Goal: Task Accomplishment & Management: Manage account settings

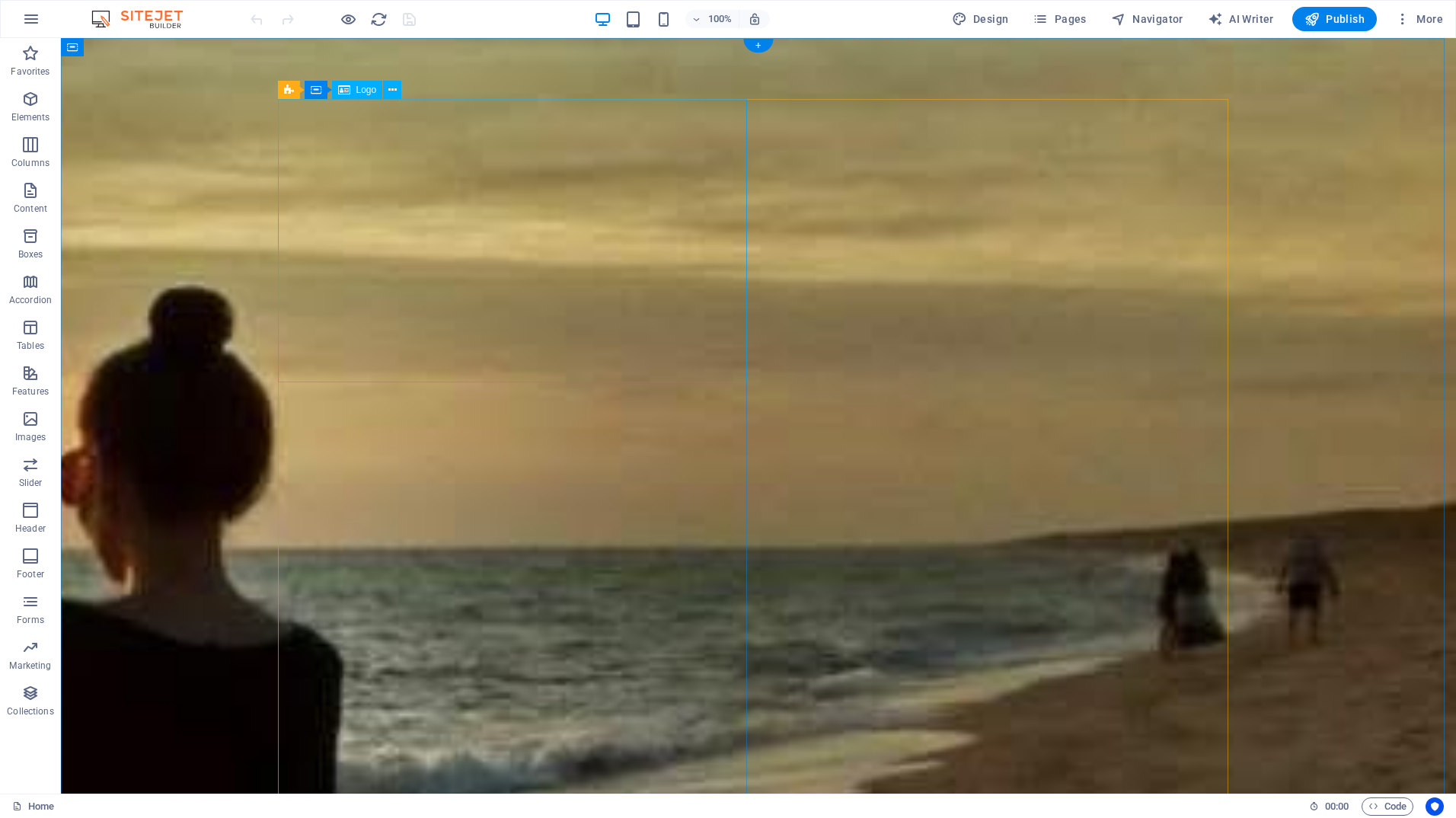
select select "px"
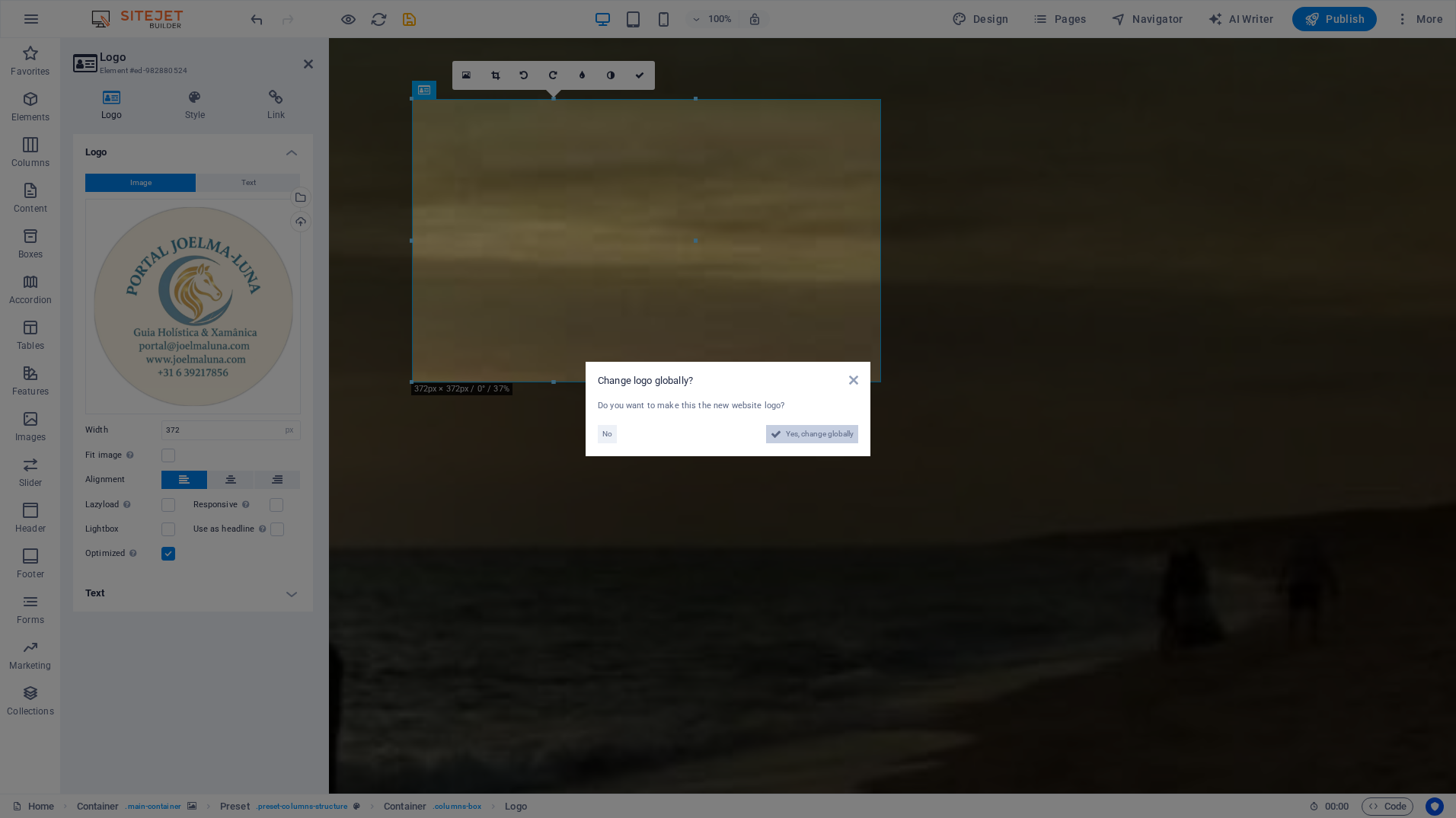
click at [794, 439] on span "Yes, change globally" at bounding box center [819, 434] width 68 height 18
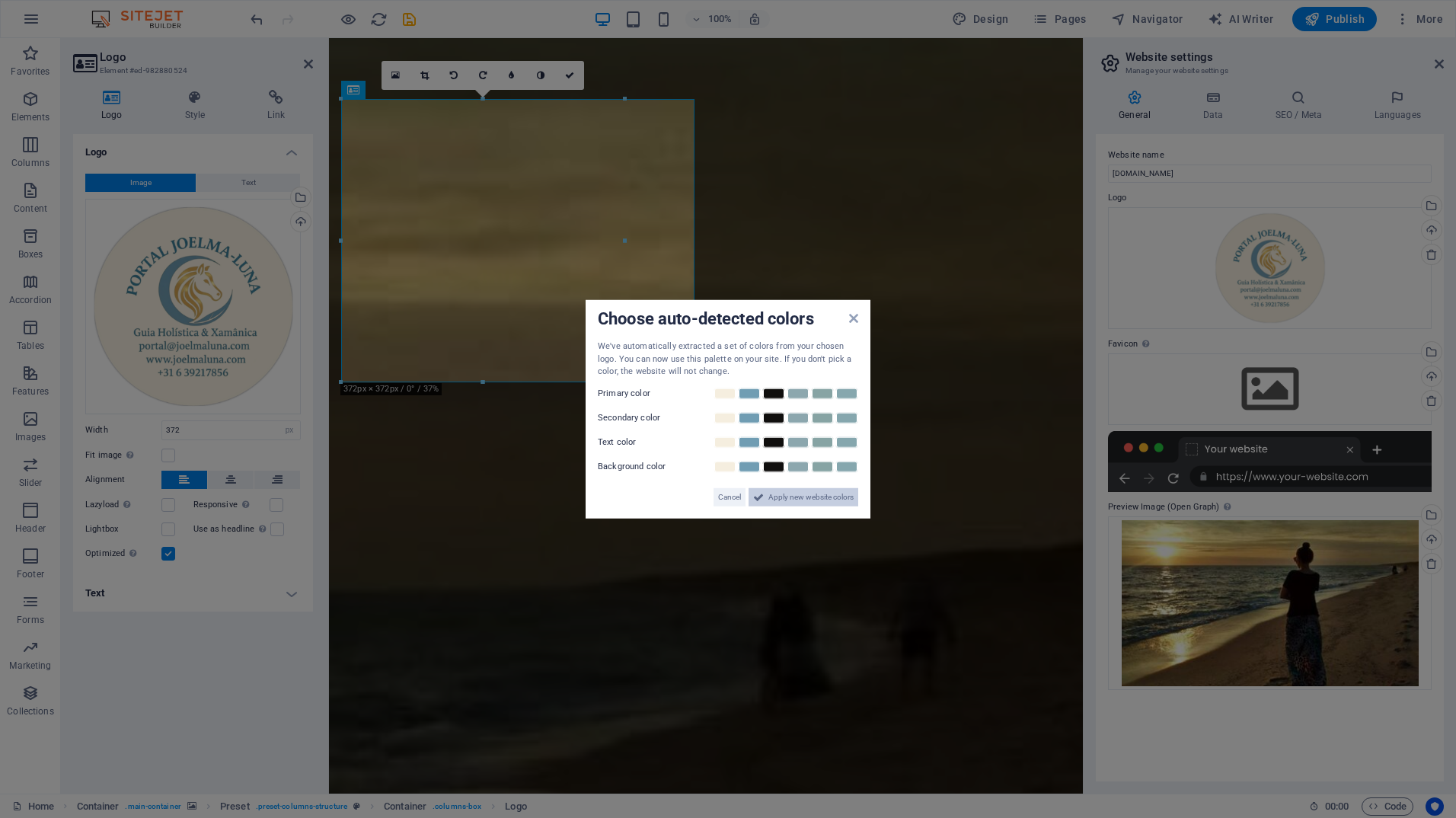
click at [778, 503] on span "Apply new website colors" at bounding box center [811, 496] width 85 height 18
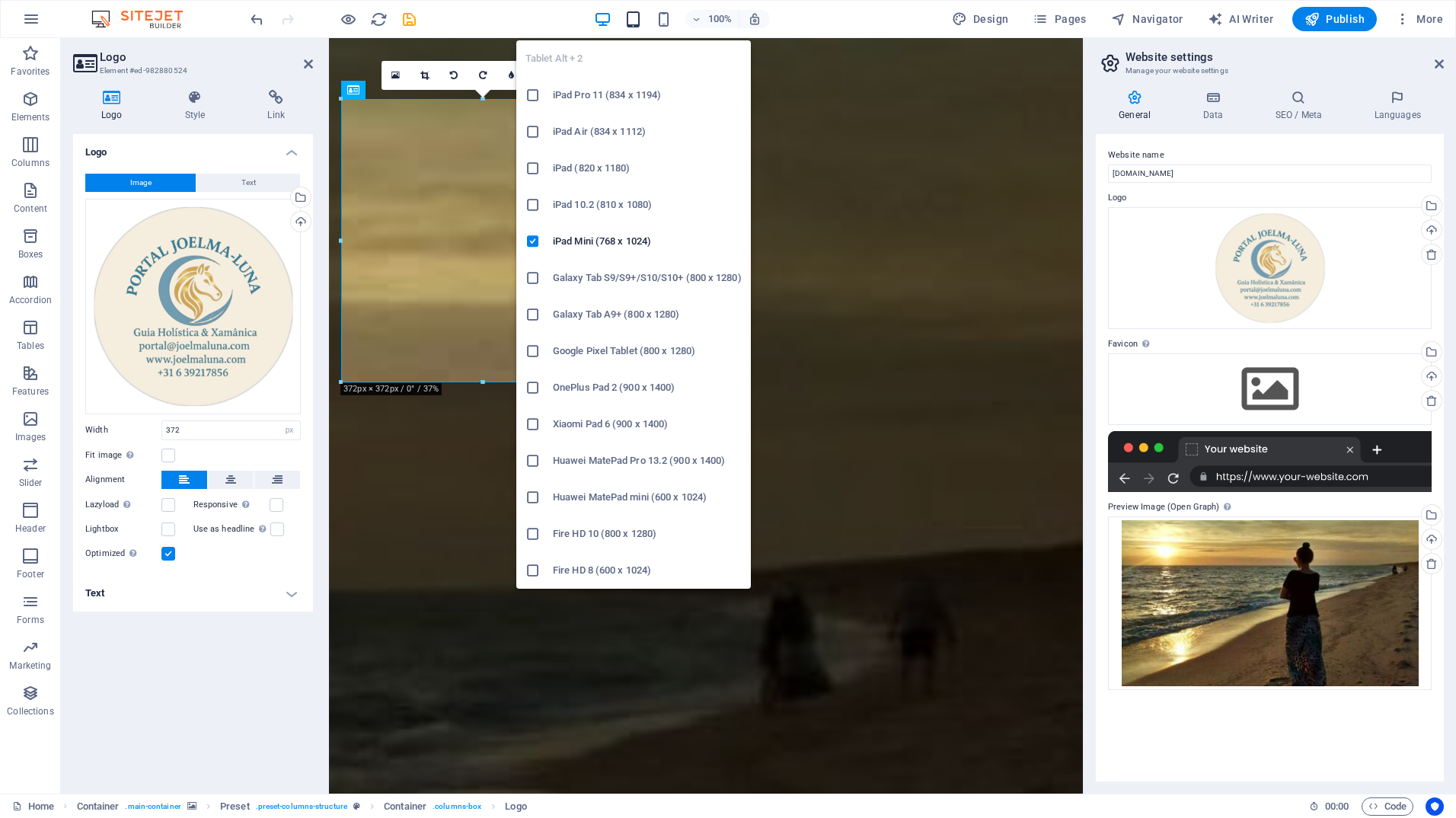
click at [633, 13] on icon "button" at bounding box center [633, 19] width 17 height 17
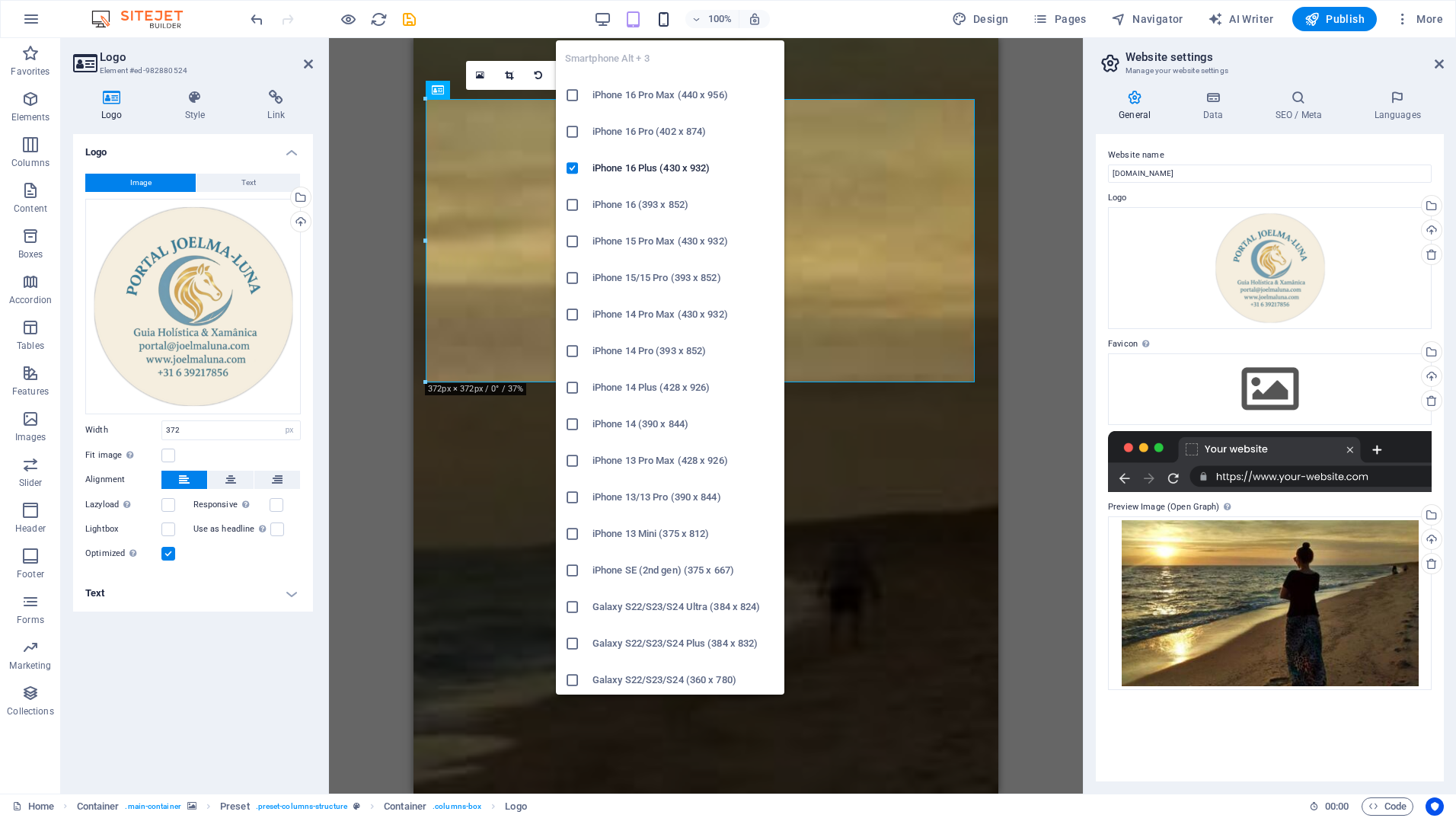
click at [670, 15] on icon "button" at bounding box center [663, 19] width 17 height 17
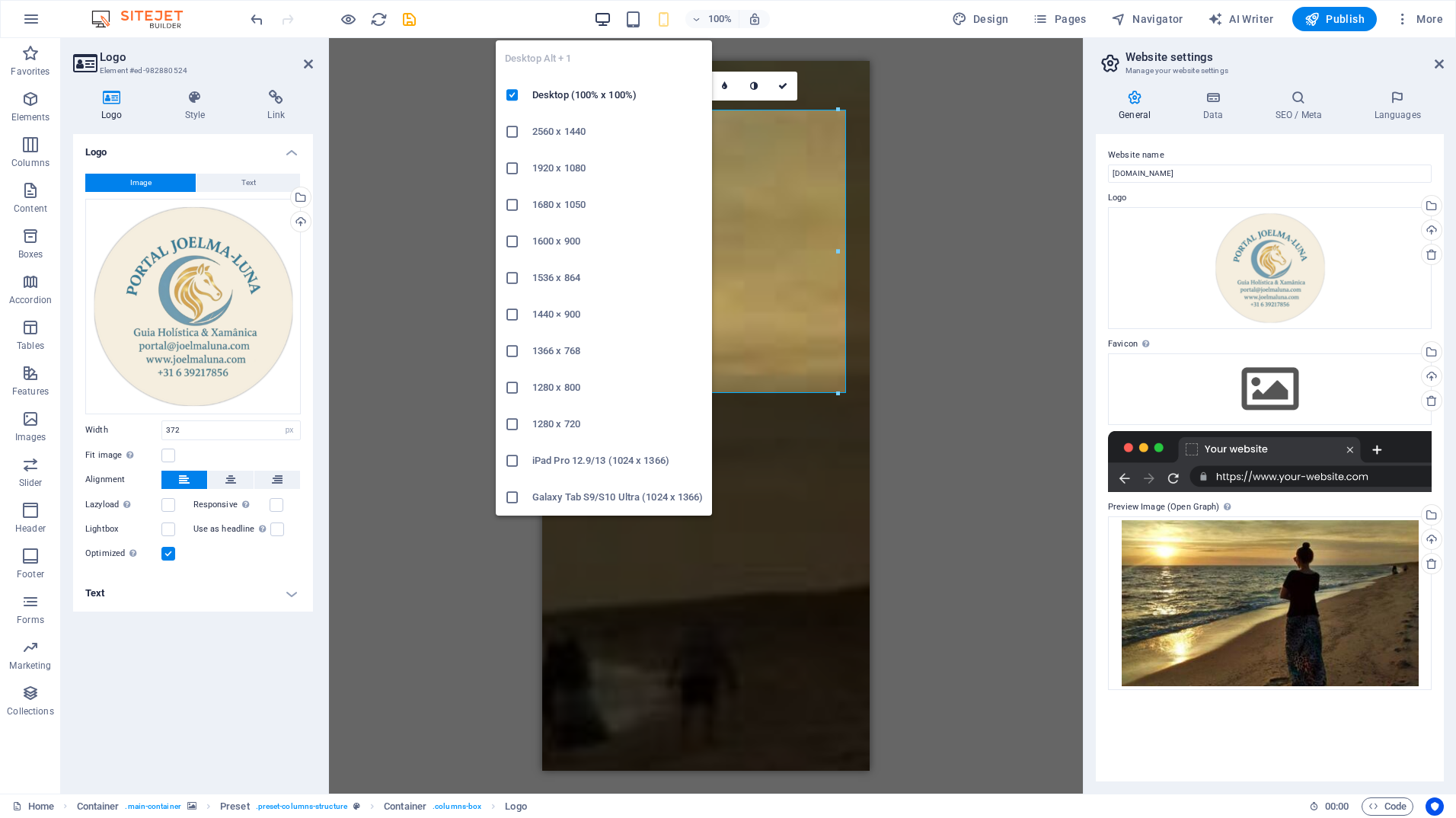
click at [600, 22] on icon "button" at bounding box center [602, 19] width 17 height 17
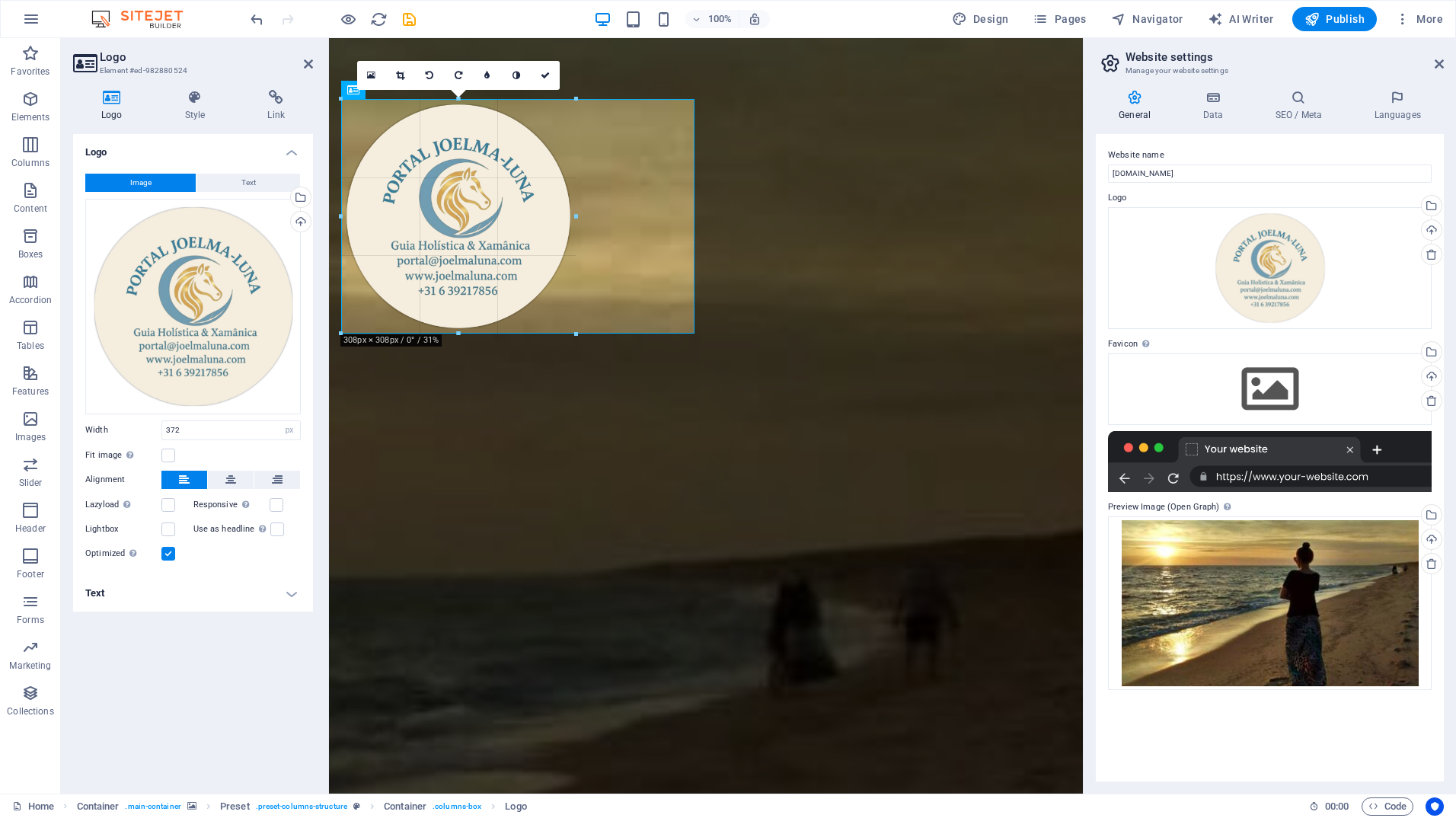
drag, startPoint x: 482, startPoint y: 383, endPoint x: 154, endPoint y: 300, distance: 338.3
type input "308"
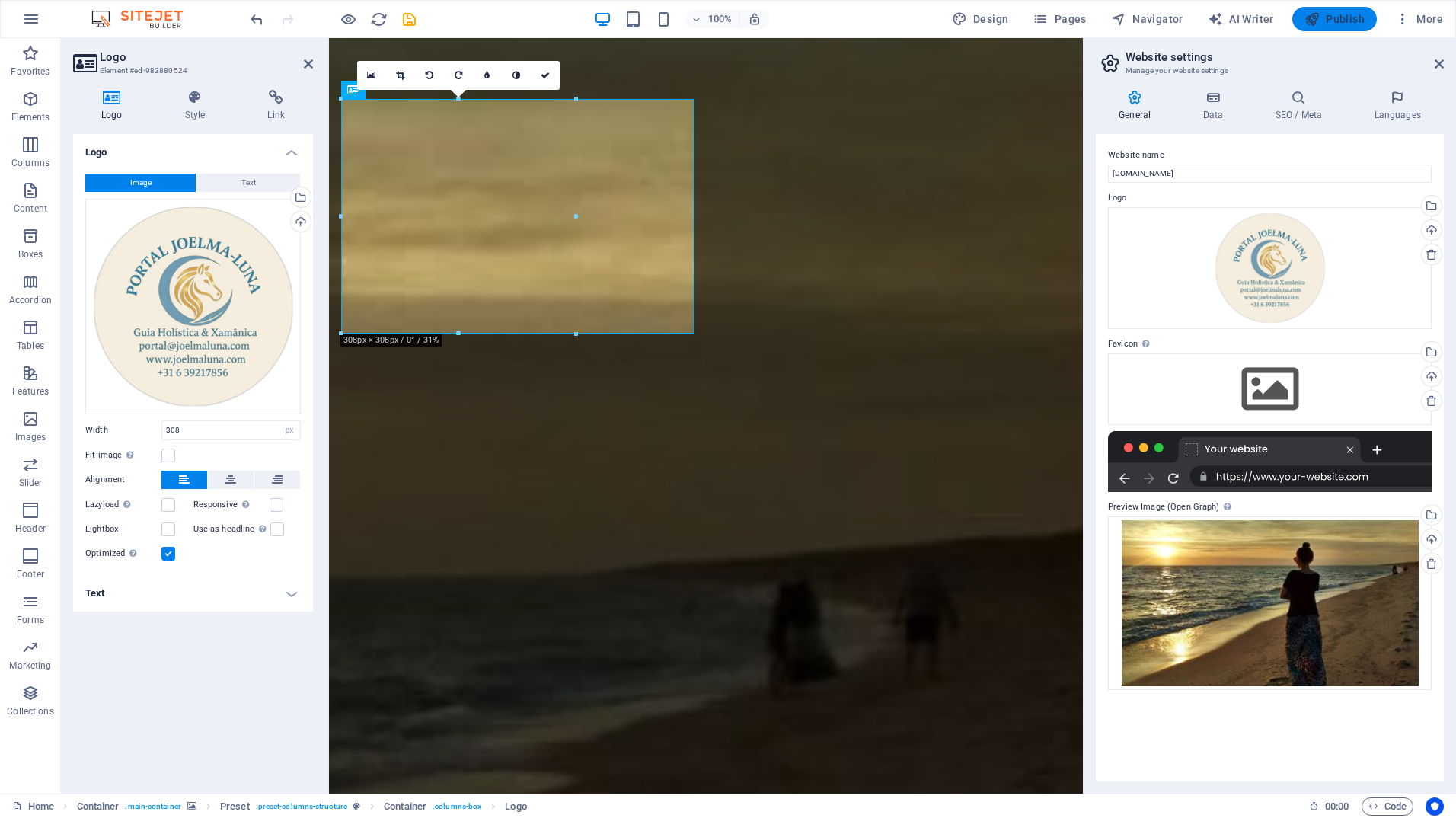
click at [1348, 22] on span "Publish" at bounding box center [1335, 19] width 60 height 16
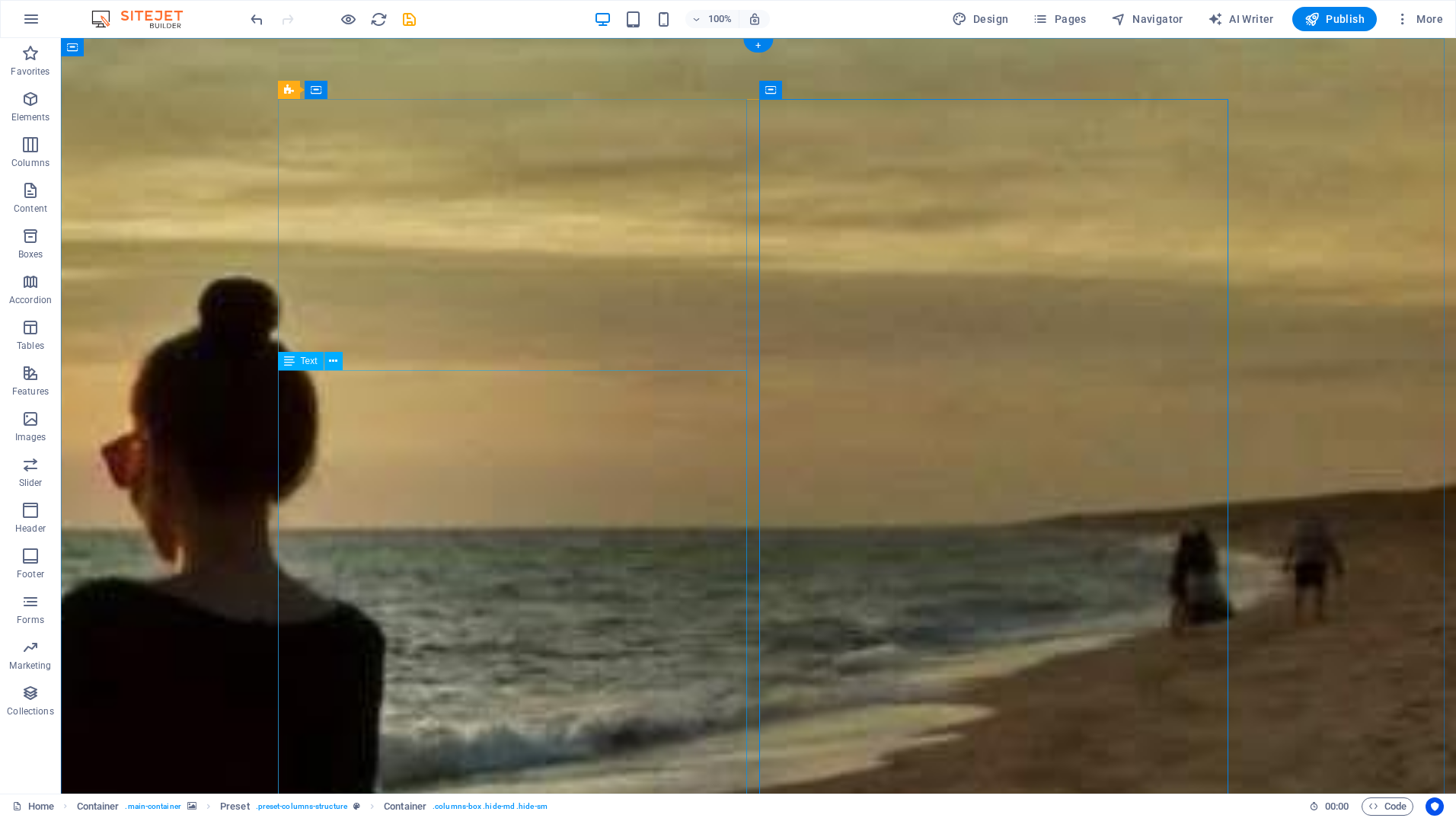
drag, startPoint x: 344, startPoint y: 408, endPoint x: 928, endPoint y: 368, distance: 585.4
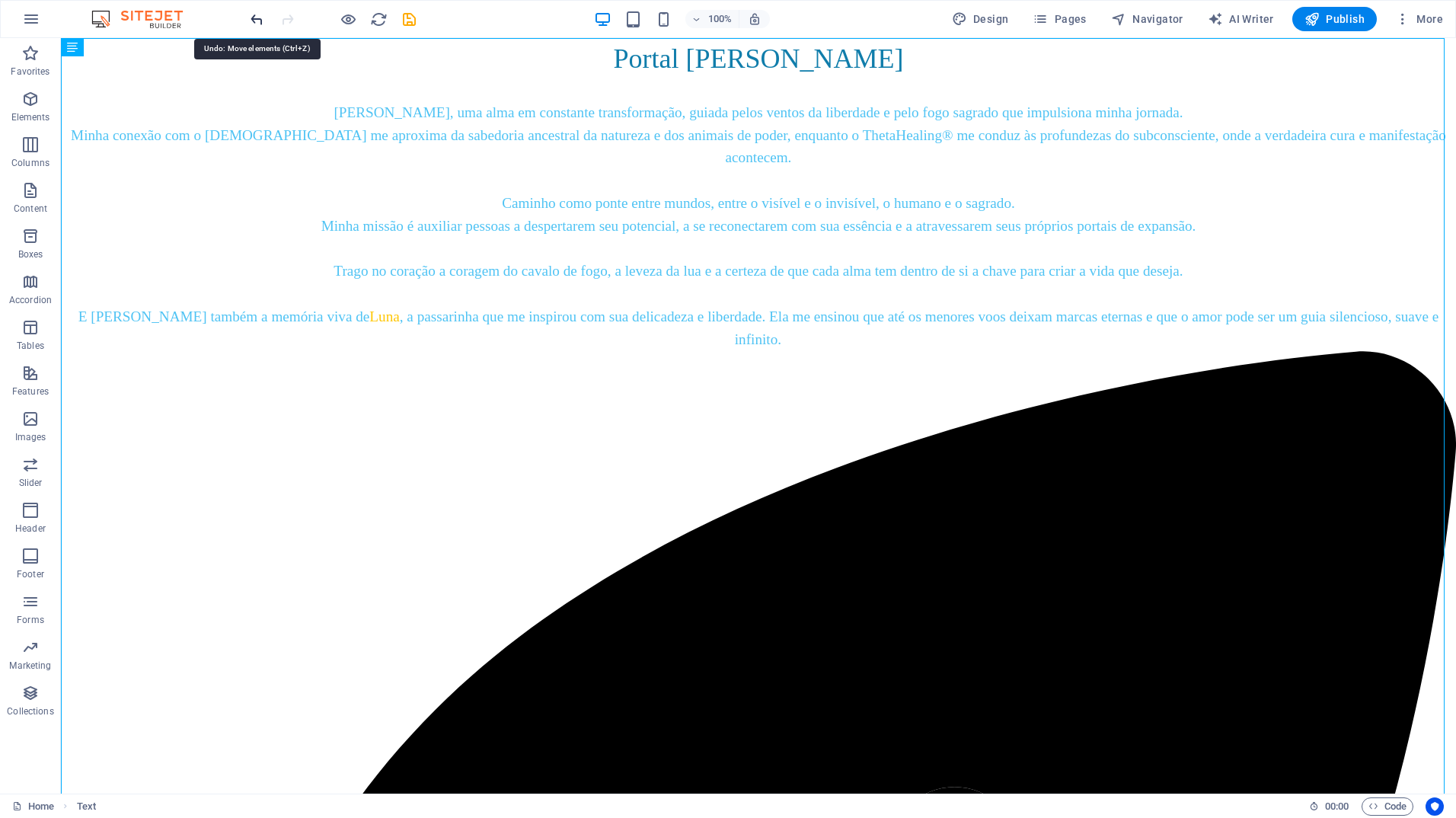
click at [257, 22] on icon "undo" at bounding box center [257, 19] width 17 height 17
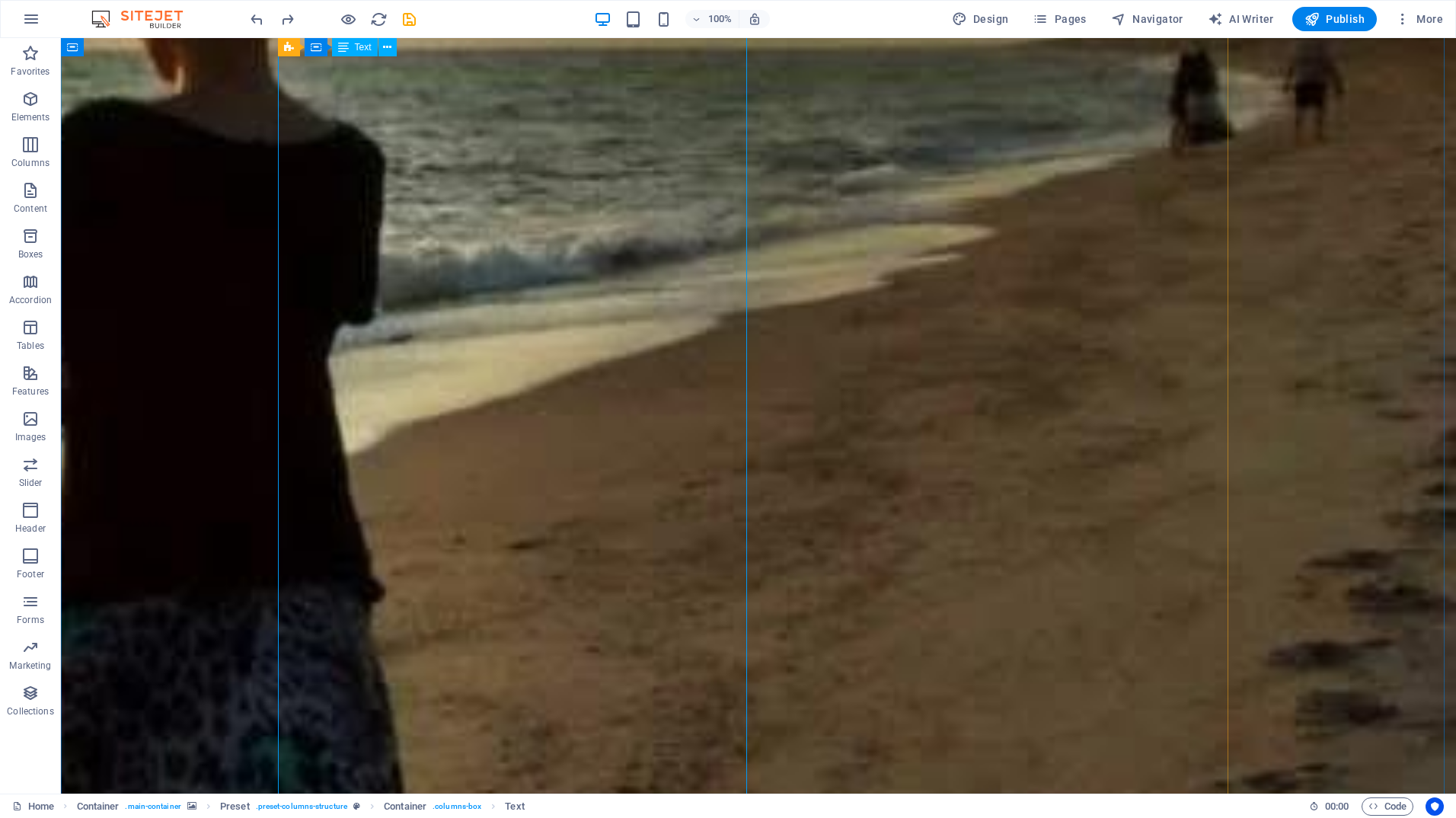
scroll to position [457, 0]
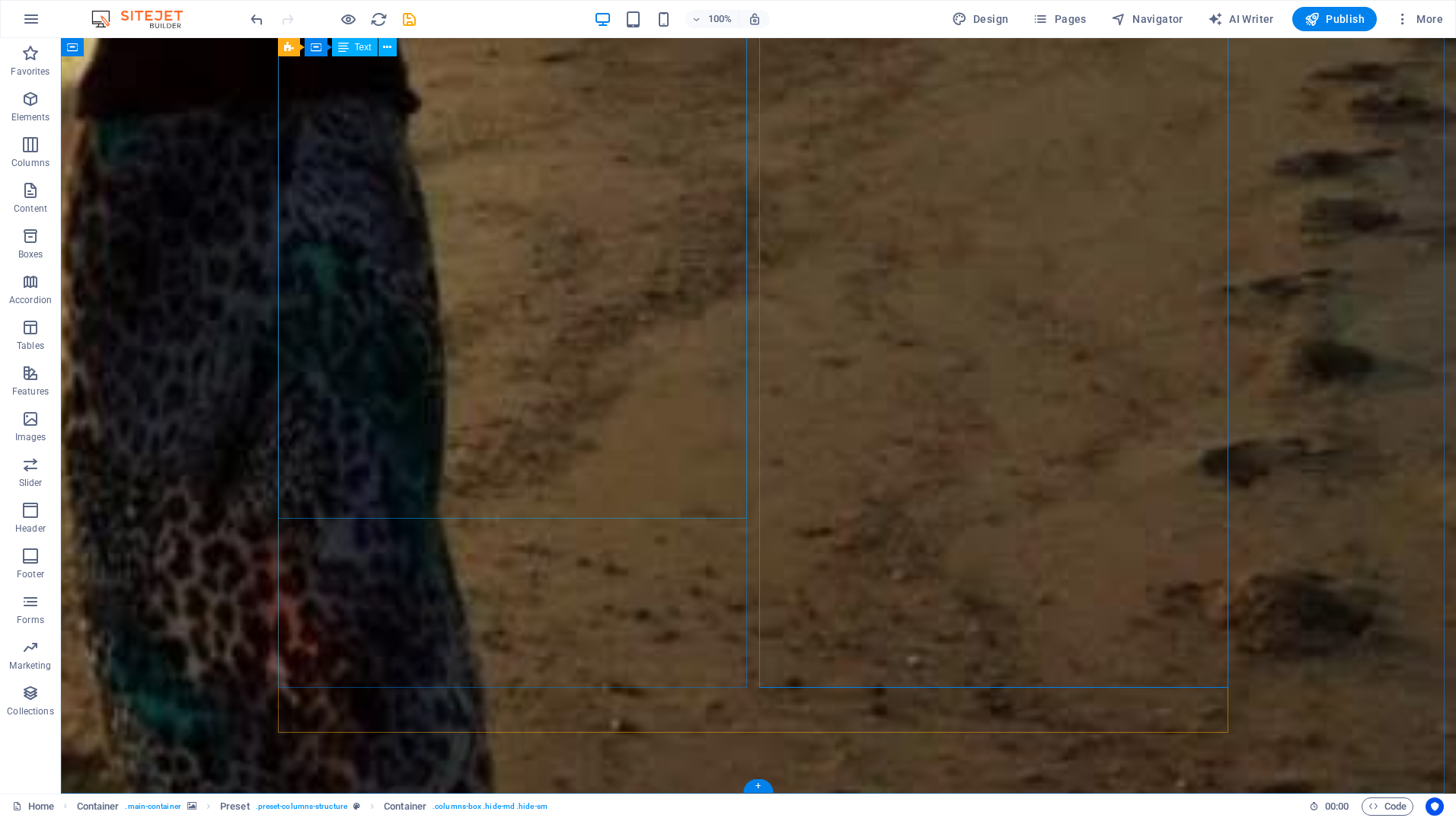
scroll to position [826, 0]
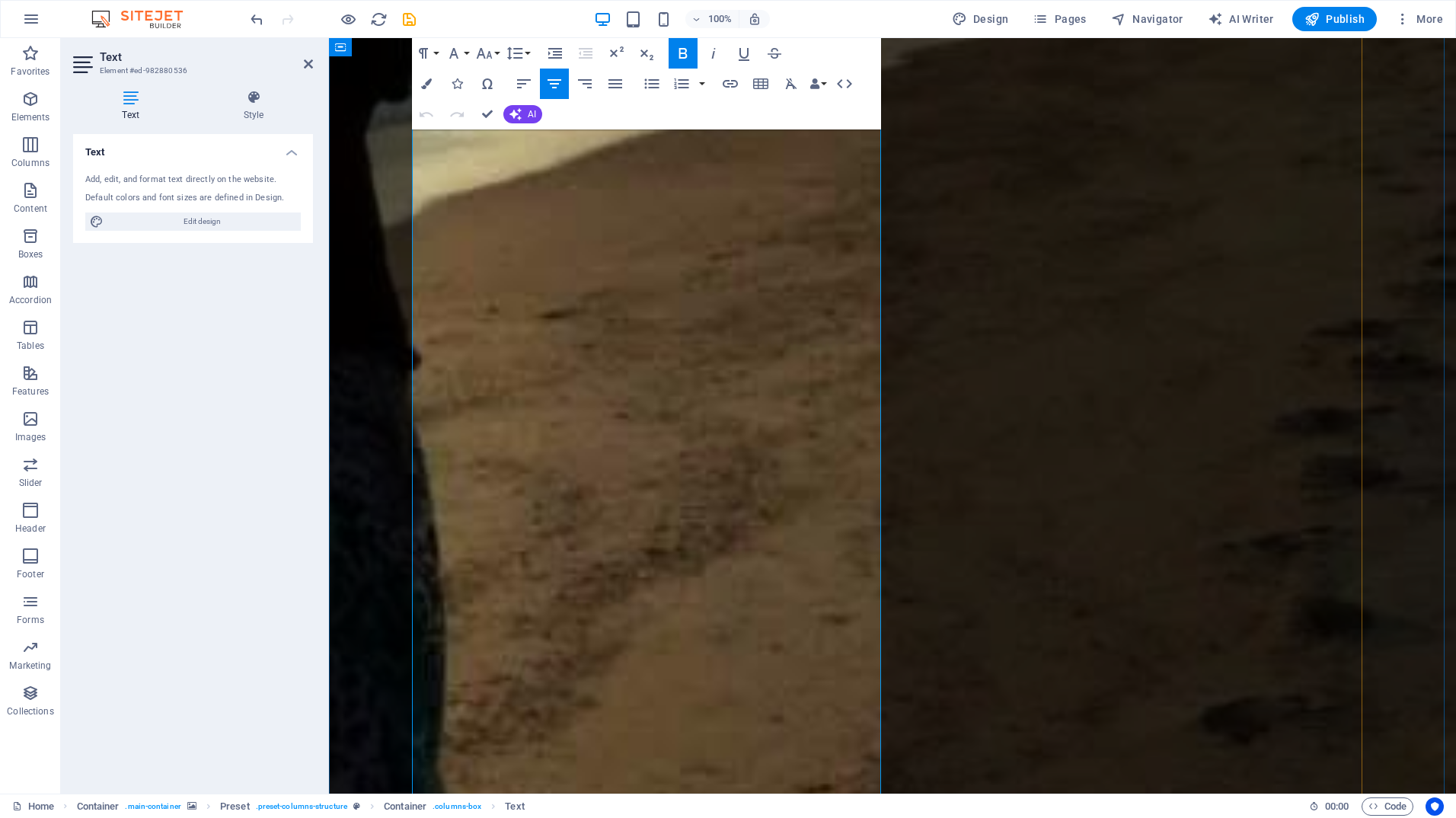
scroll to position [685, 0]
drag, startPoint x: 720, startPoint y: 452, endPoint x: 538, endPoint y: 240, distance: 279.4
copy div "[PERSON_NAME] Holística e Xamânica | Fundadora do Portal [PERSON_NAME] ✨ Guardi…"
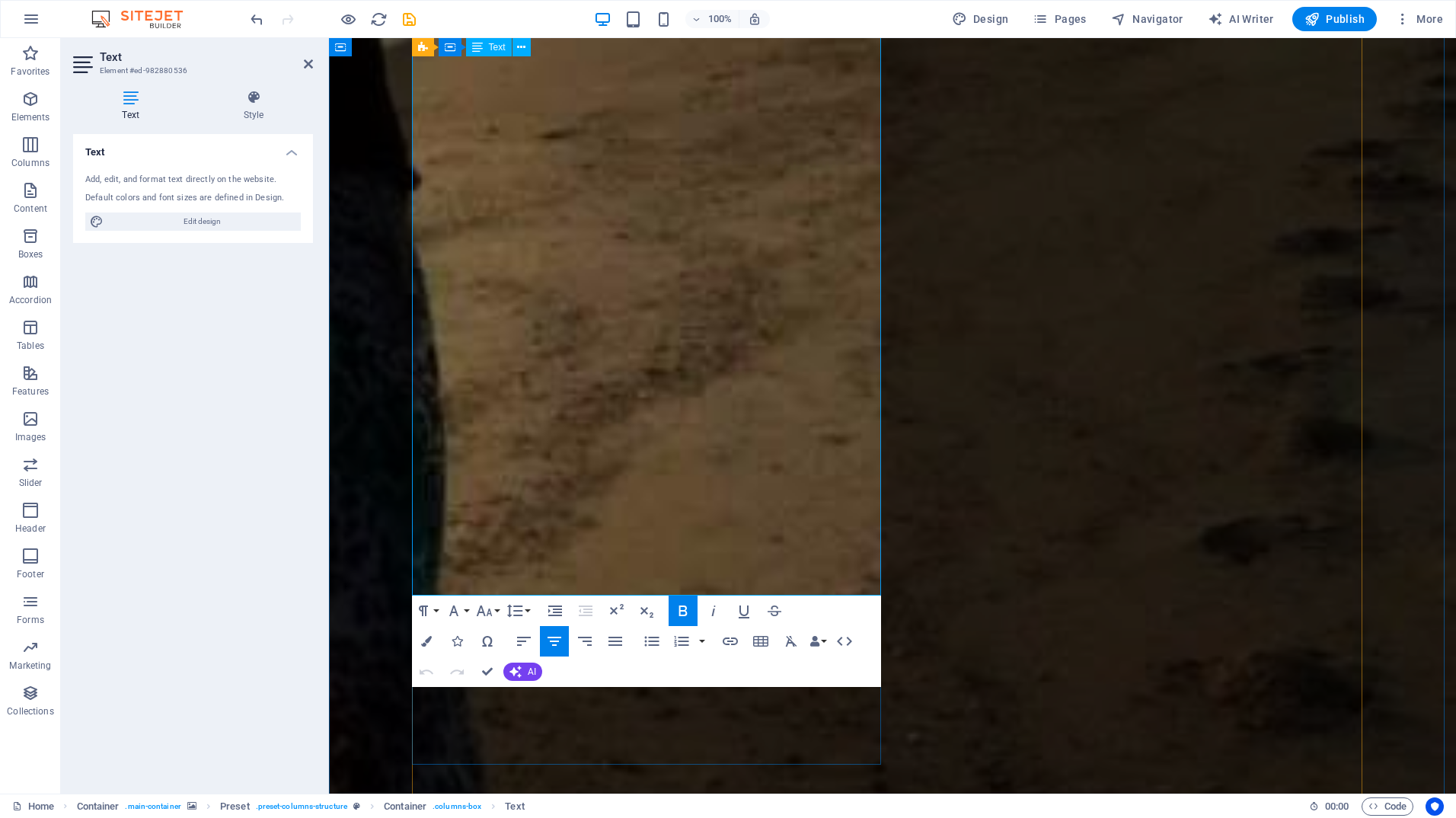
scroll to position [978, 0]
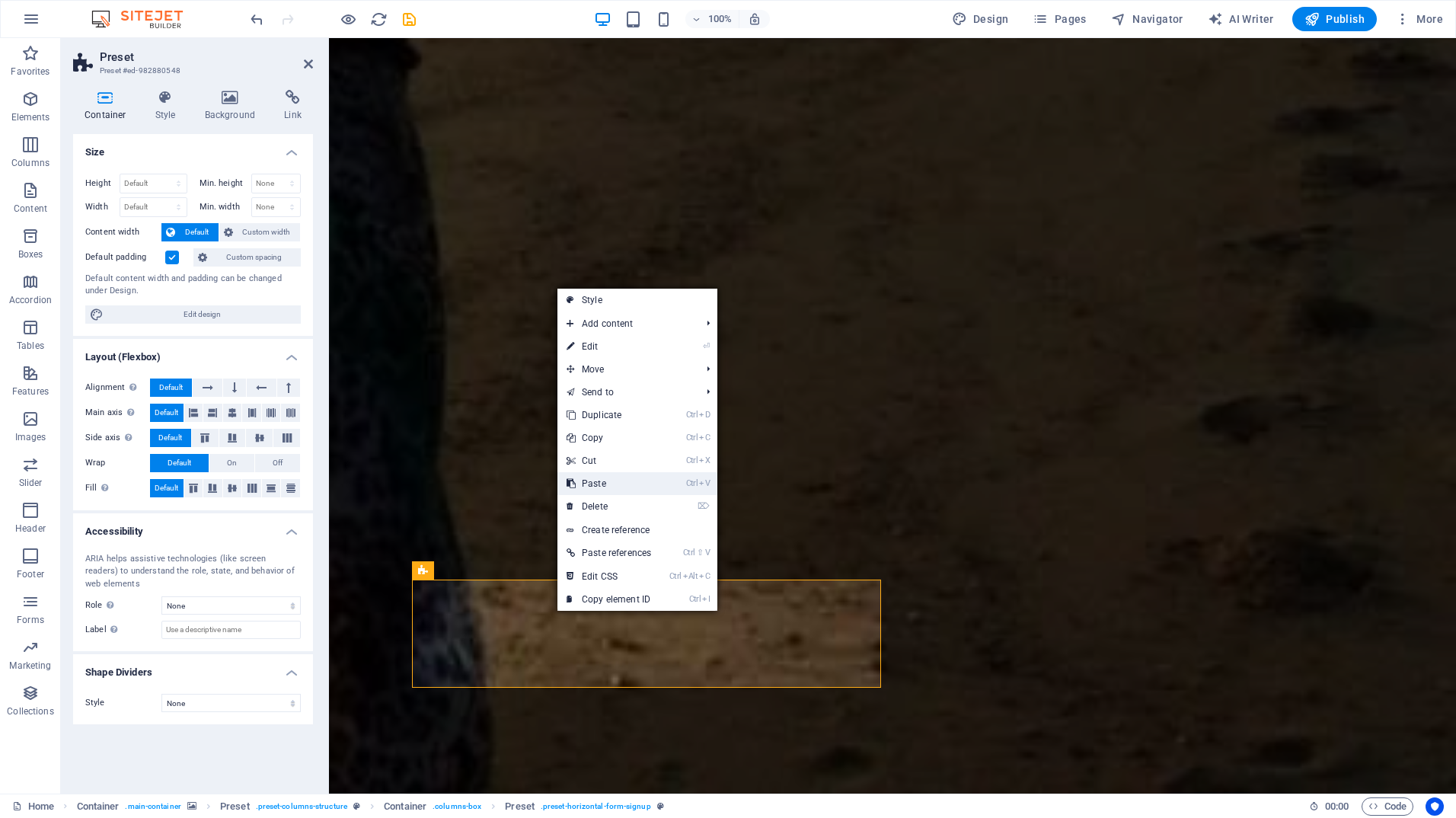
click at [597, 483] on link "Ctrl V Paste" at bounding box center [608, 484] width 103 height 23
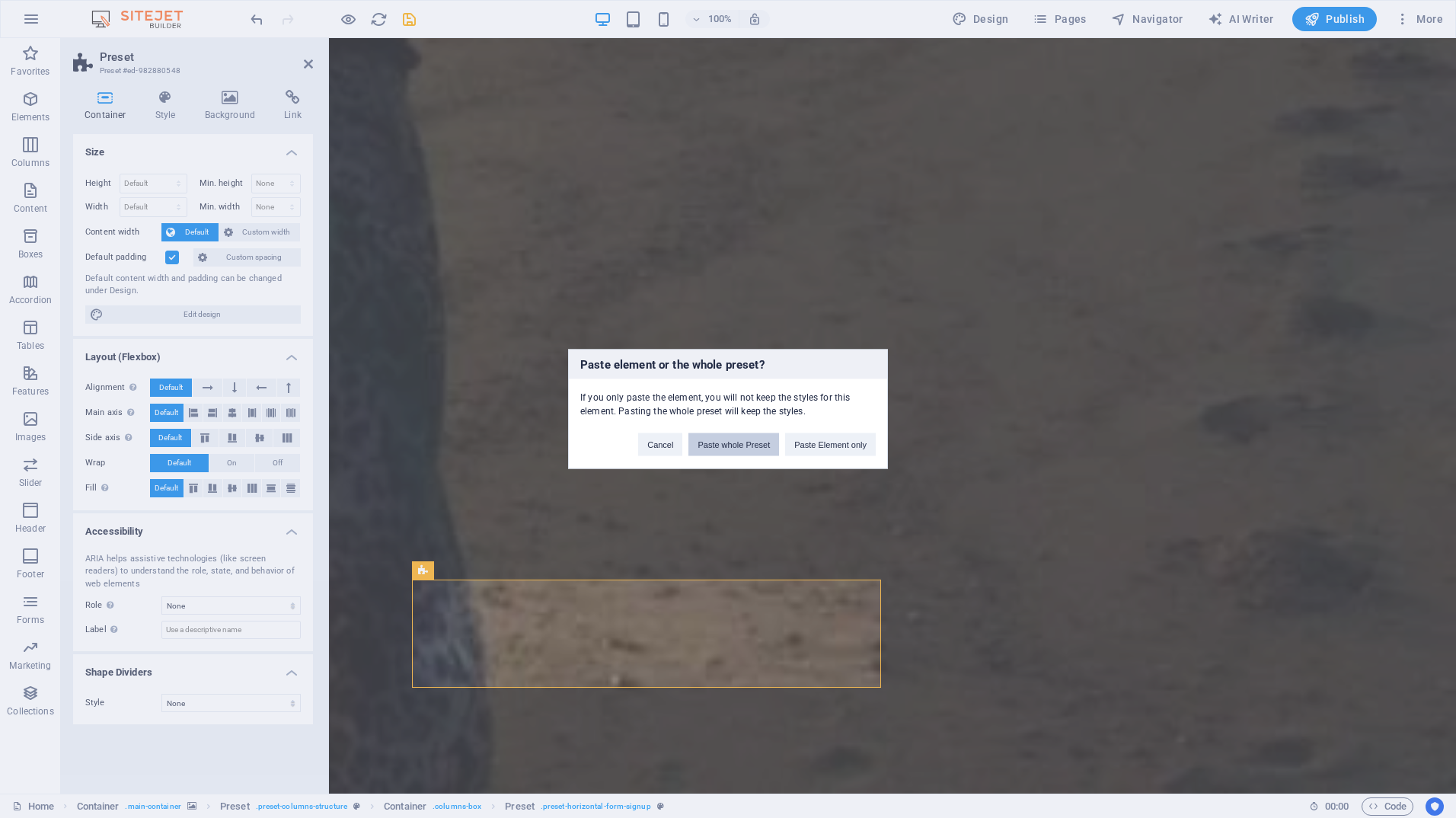
click at [732, 444] on button "Paste whole Preset" at bounding box center [733, 445] width 90 height 23
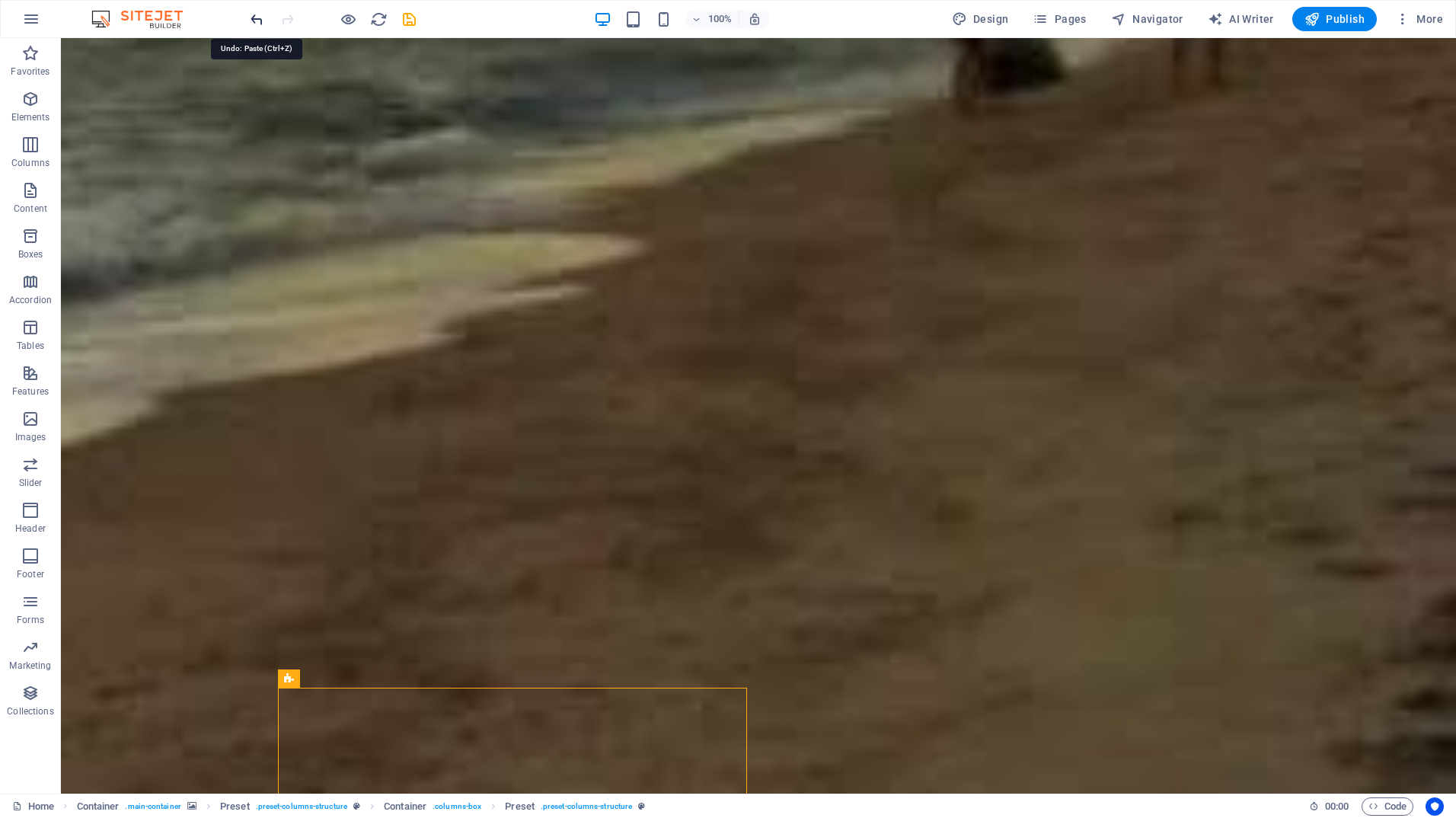
click at [251, 16] on icon "undo" at bounding box center [257, 19] width 17 height 17
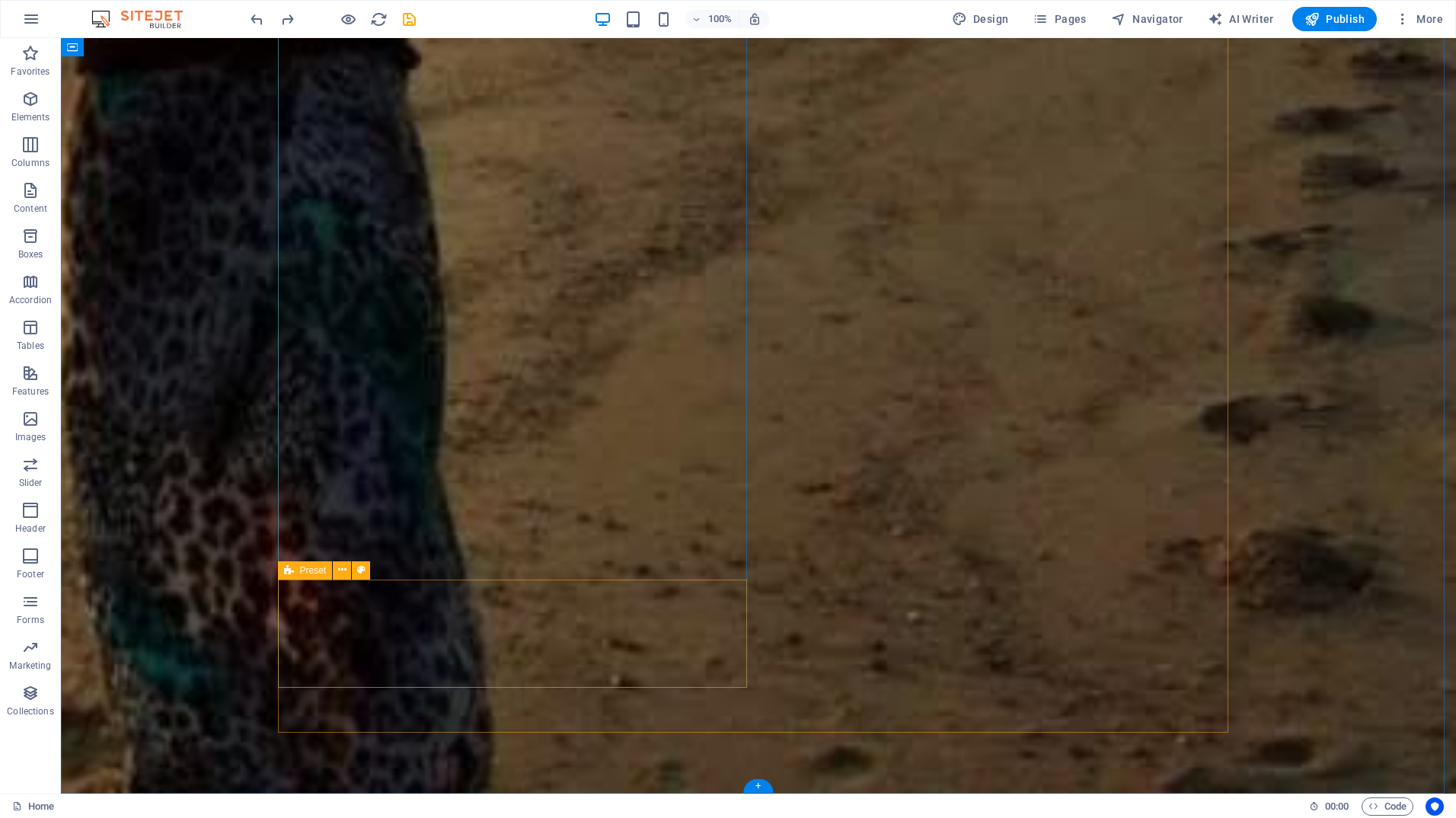
click at [339, 569] on icon at bounding box center [342, 570] width 9 height 16
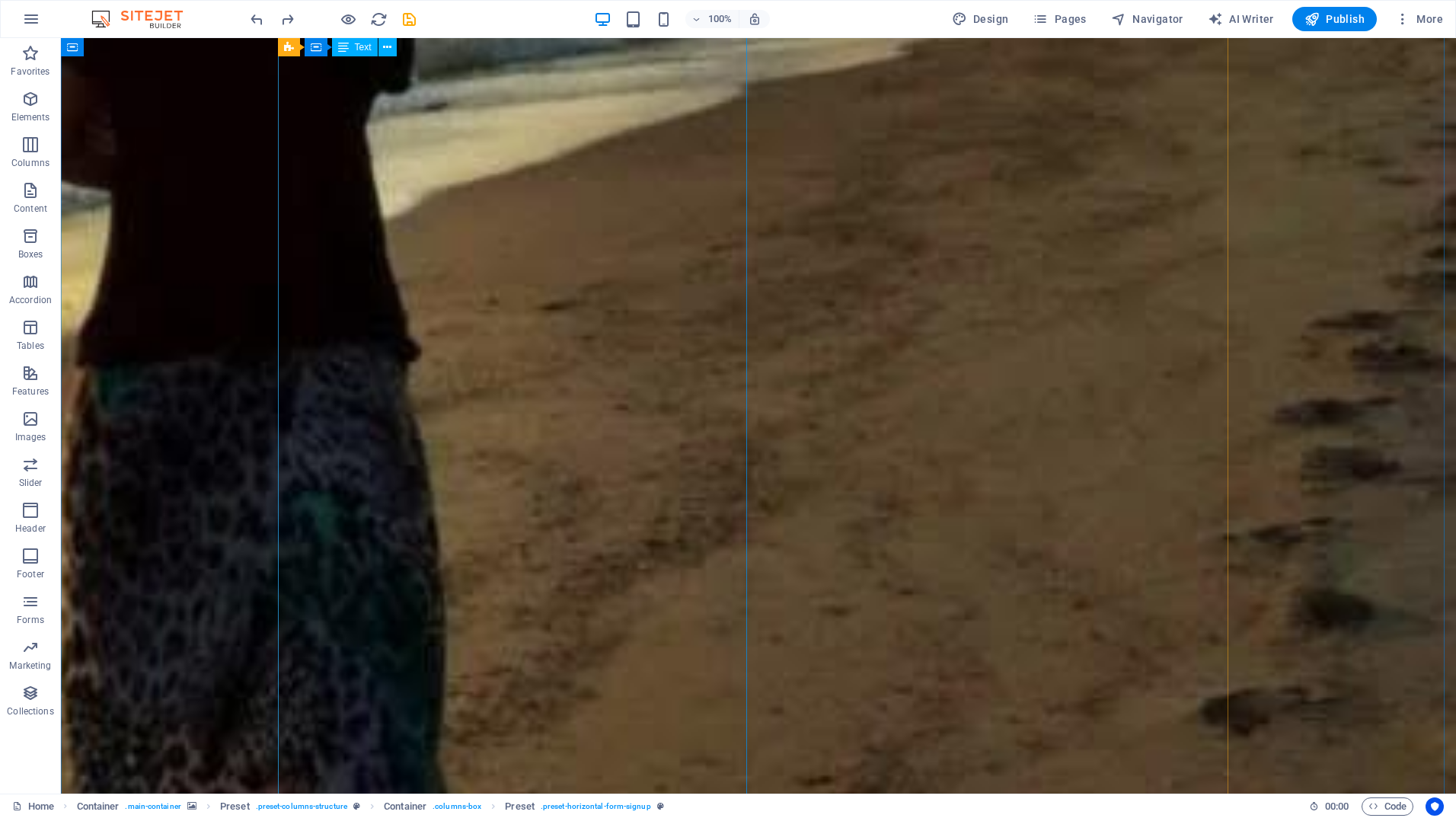
scroll to position [673, 0]
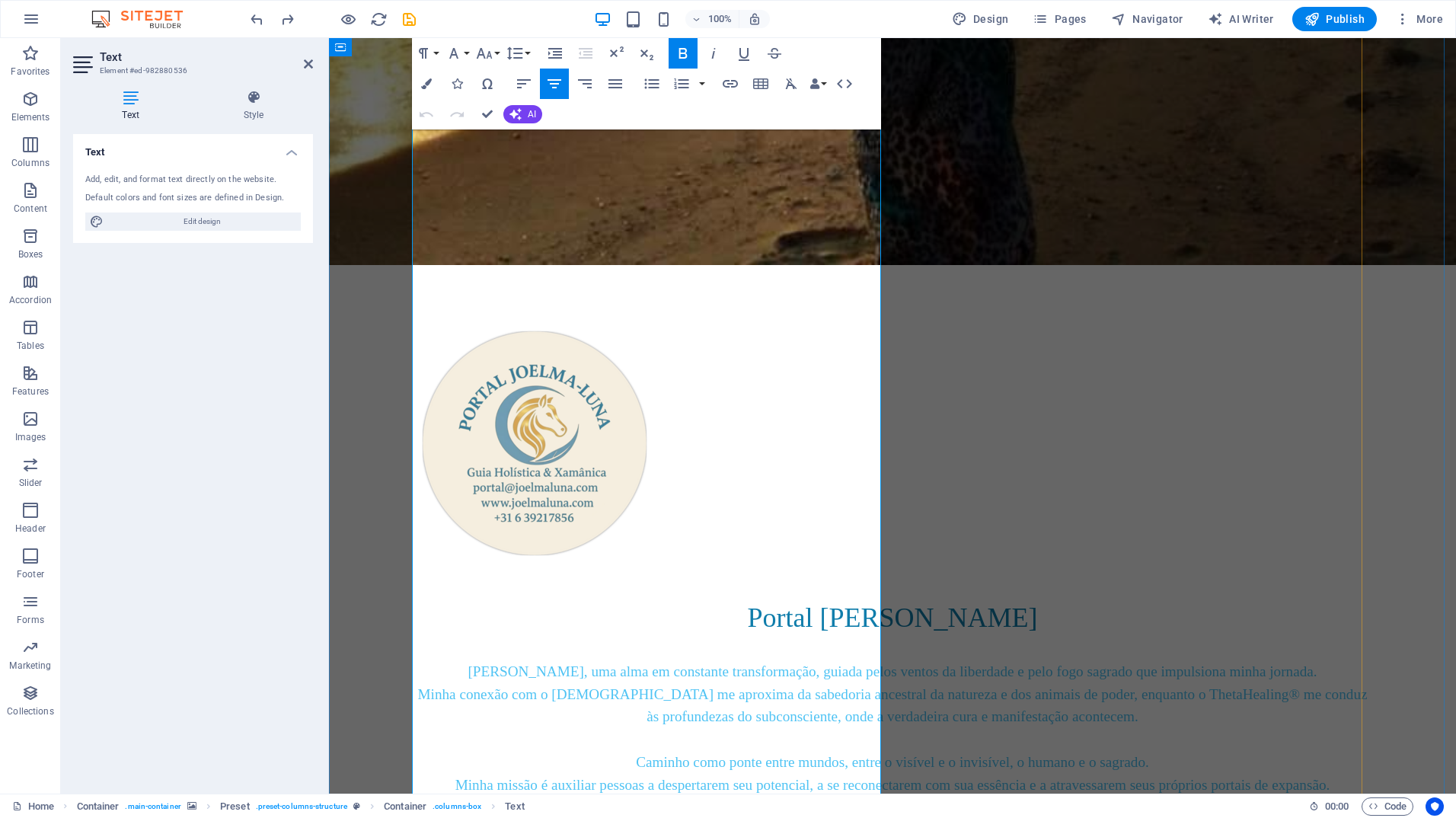
scroll to position [534, 0]
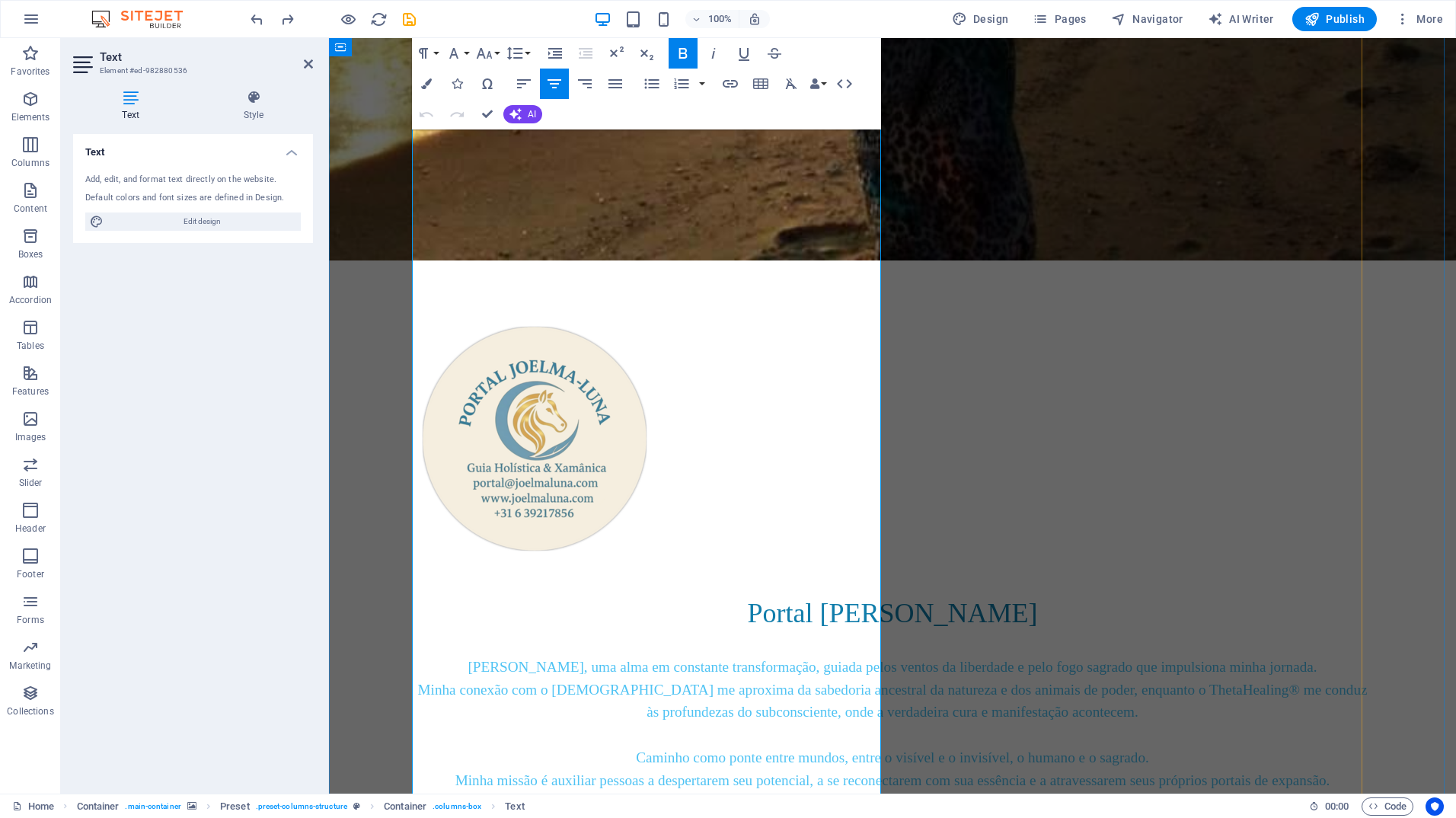
drag, startPoint x: 715, startPoint y: 599, endPoint x: 567, endPoint y: 391, distance: 255.3
copy div "[PERSON_NAME] Holística e Xamânica | Fundadora do Portal [PERSON_NAME] ✨ Guardi…"
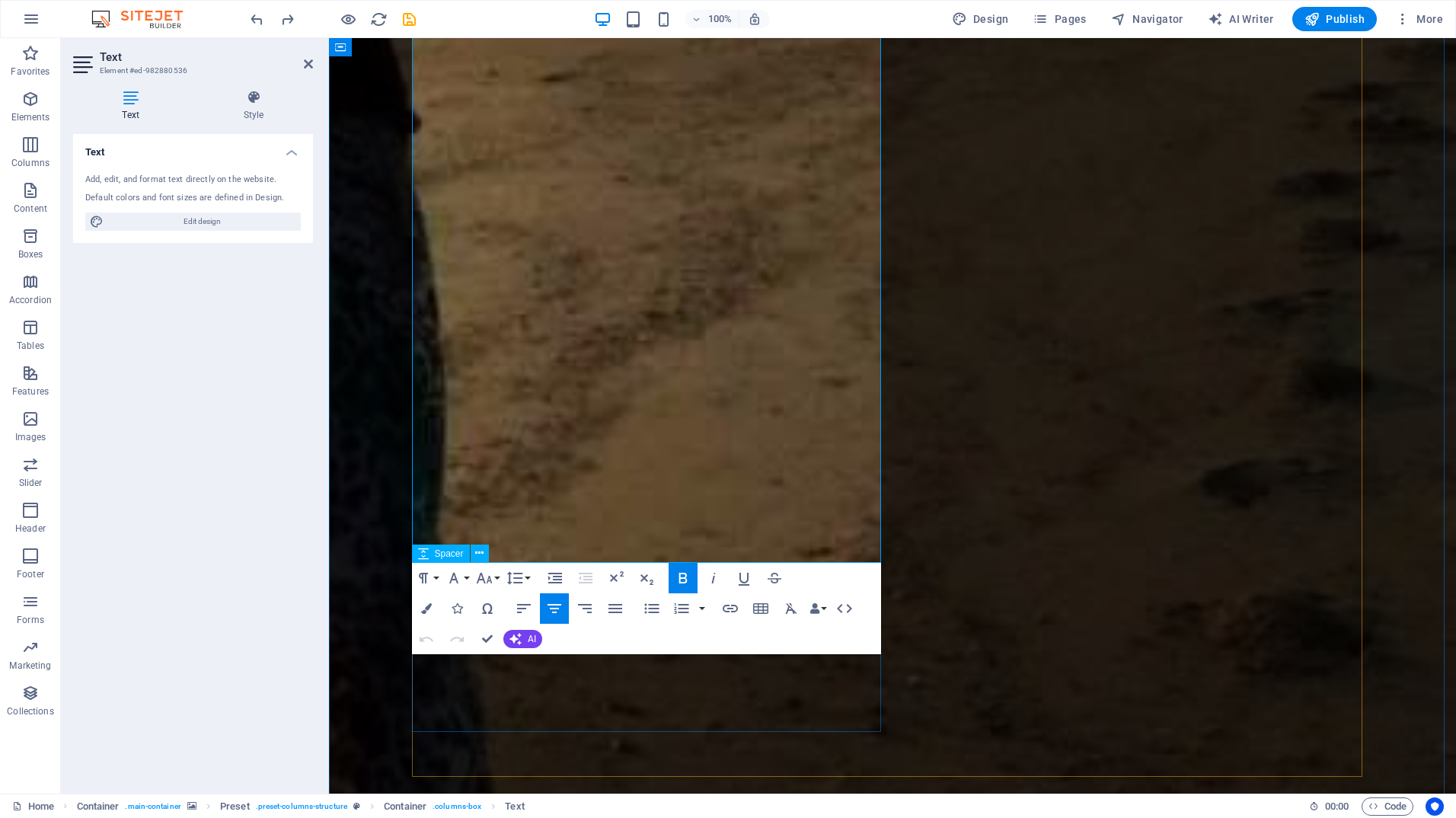
scroll to position [978, 0]
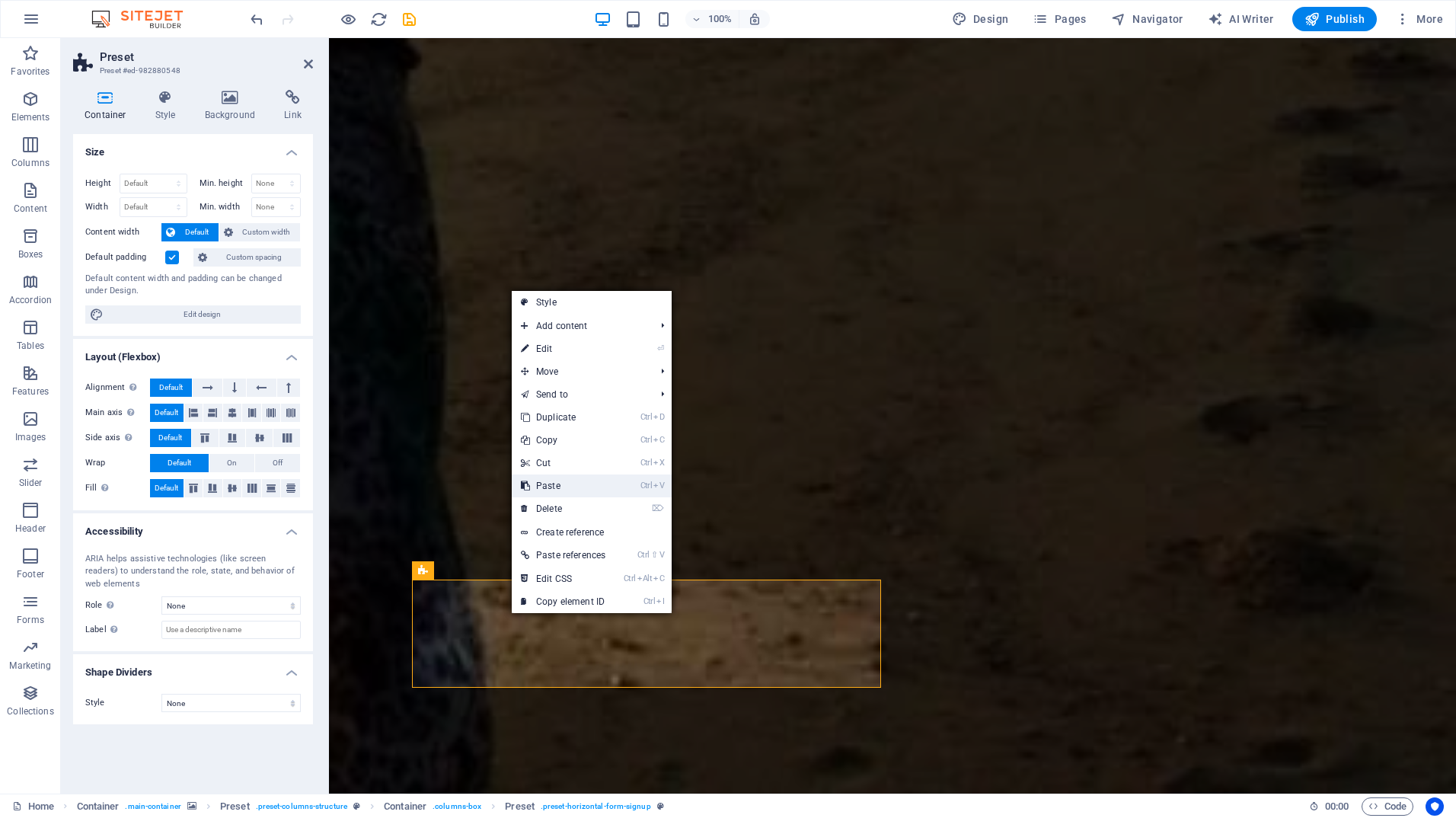
click at [563, 486] on link "Ctrl V Paste" at bounding box center [563, 486] width 103 height 23
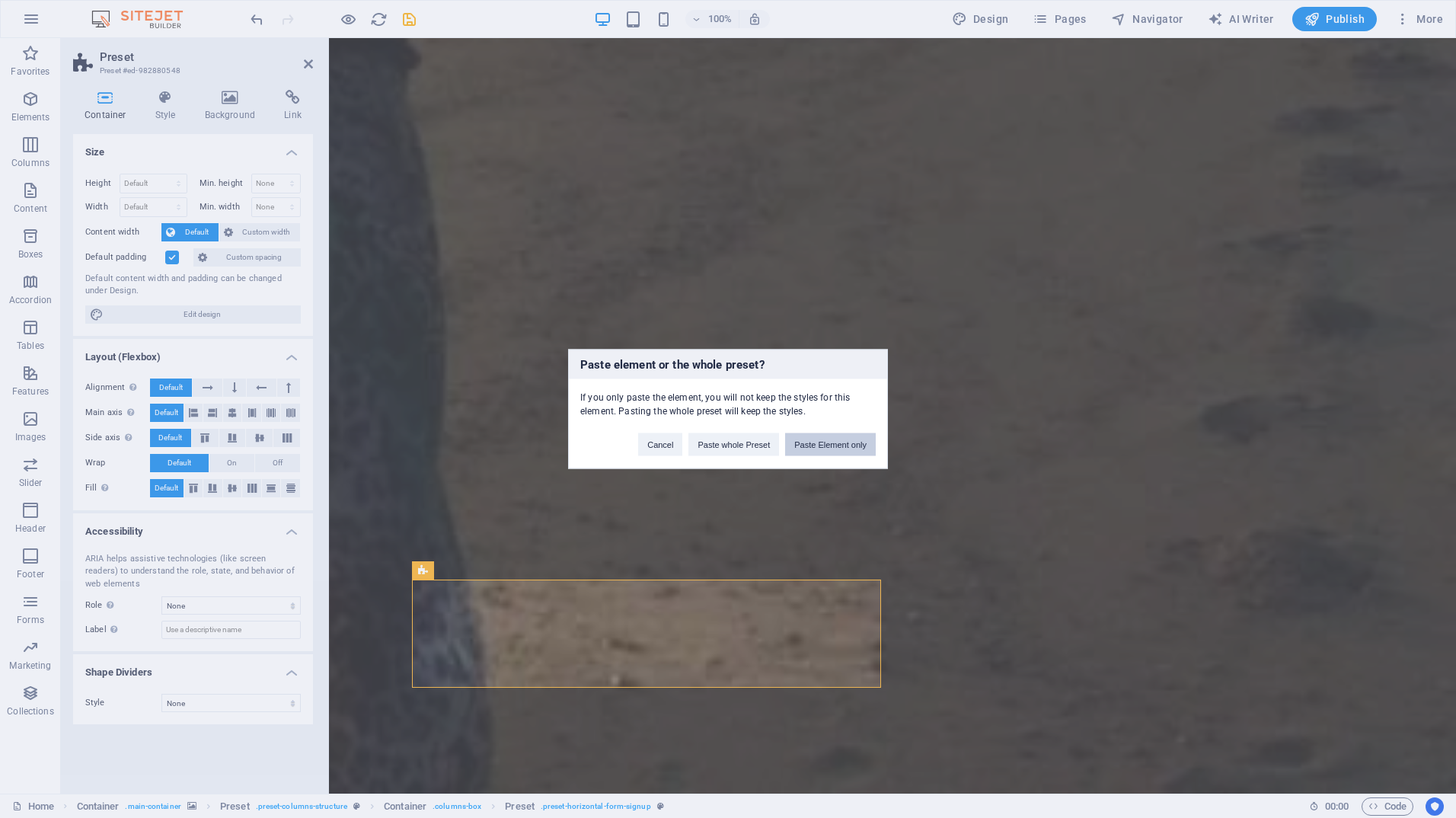
click at [811, 446] on button "Paste Element only" at bounding box center [830, 445] width 90 height 23
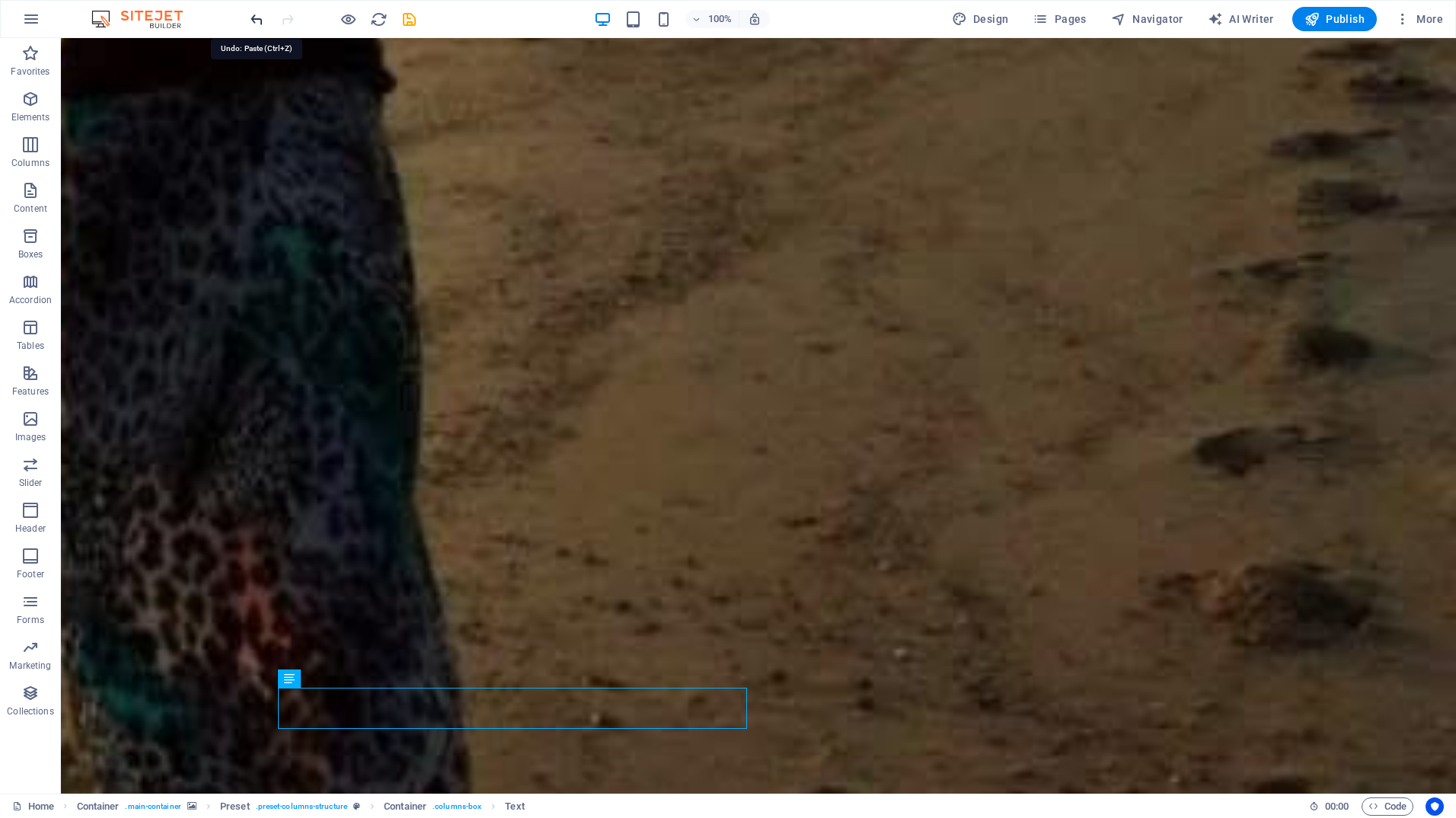
click at [252, 19] on icon "undo" at bounding box center [257, 19] width 17 height 17
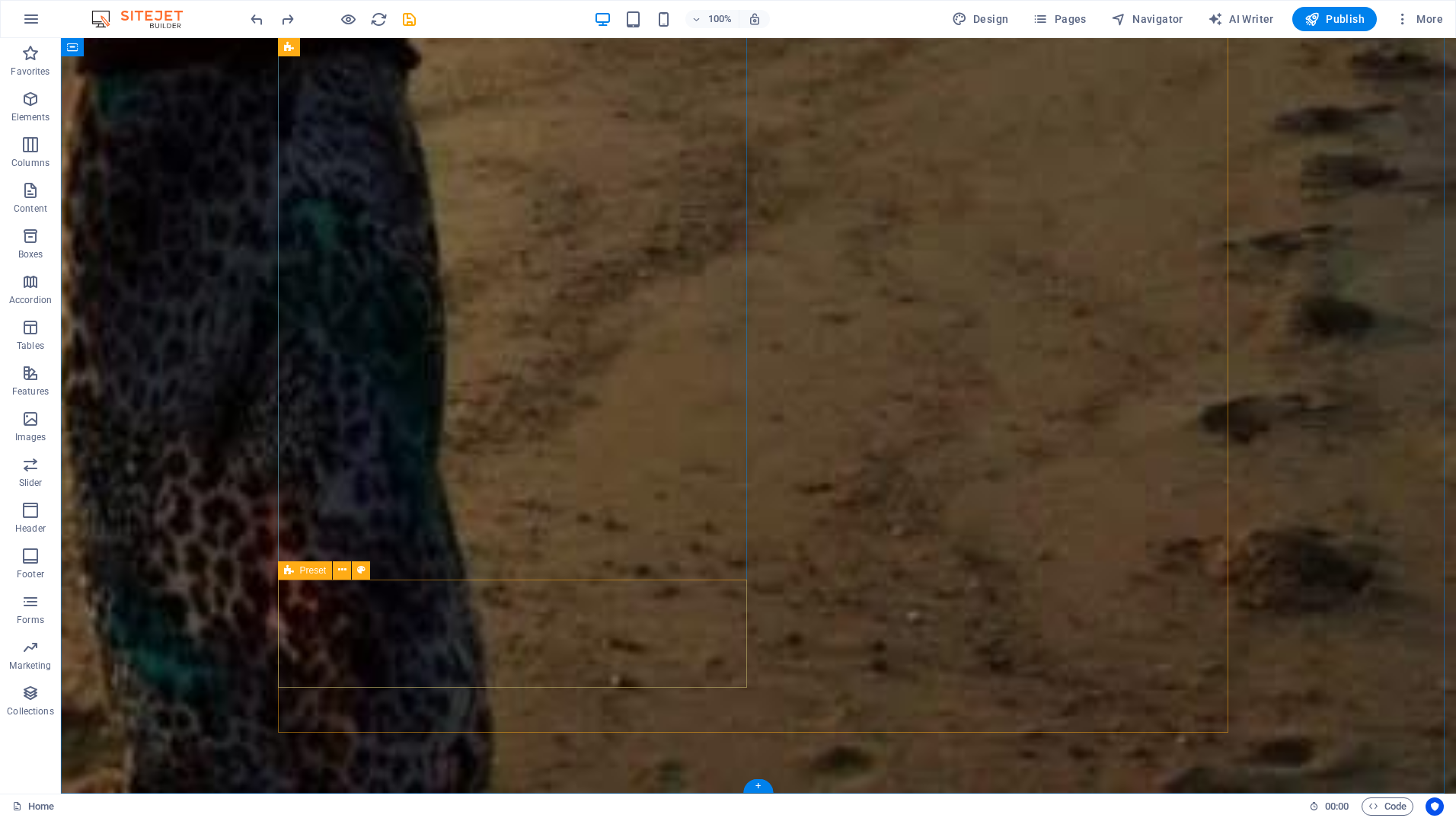
click at [339, 563] on icon at bounding box center [342, 570] width 9 height 16
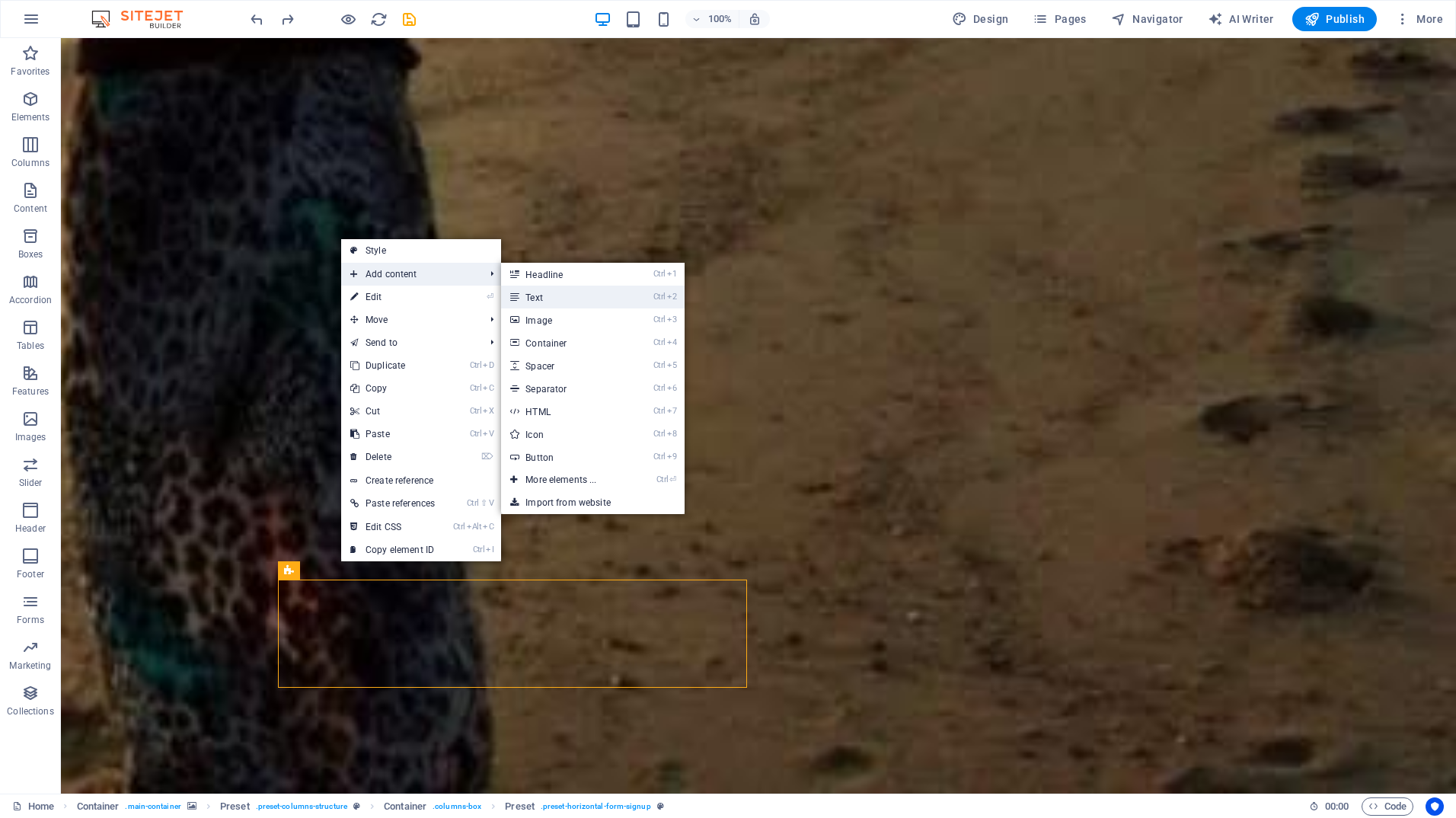
click at [532, 295] on link "Ctrl 2 Text" at bounding box center [564, 297] width 126 height 23
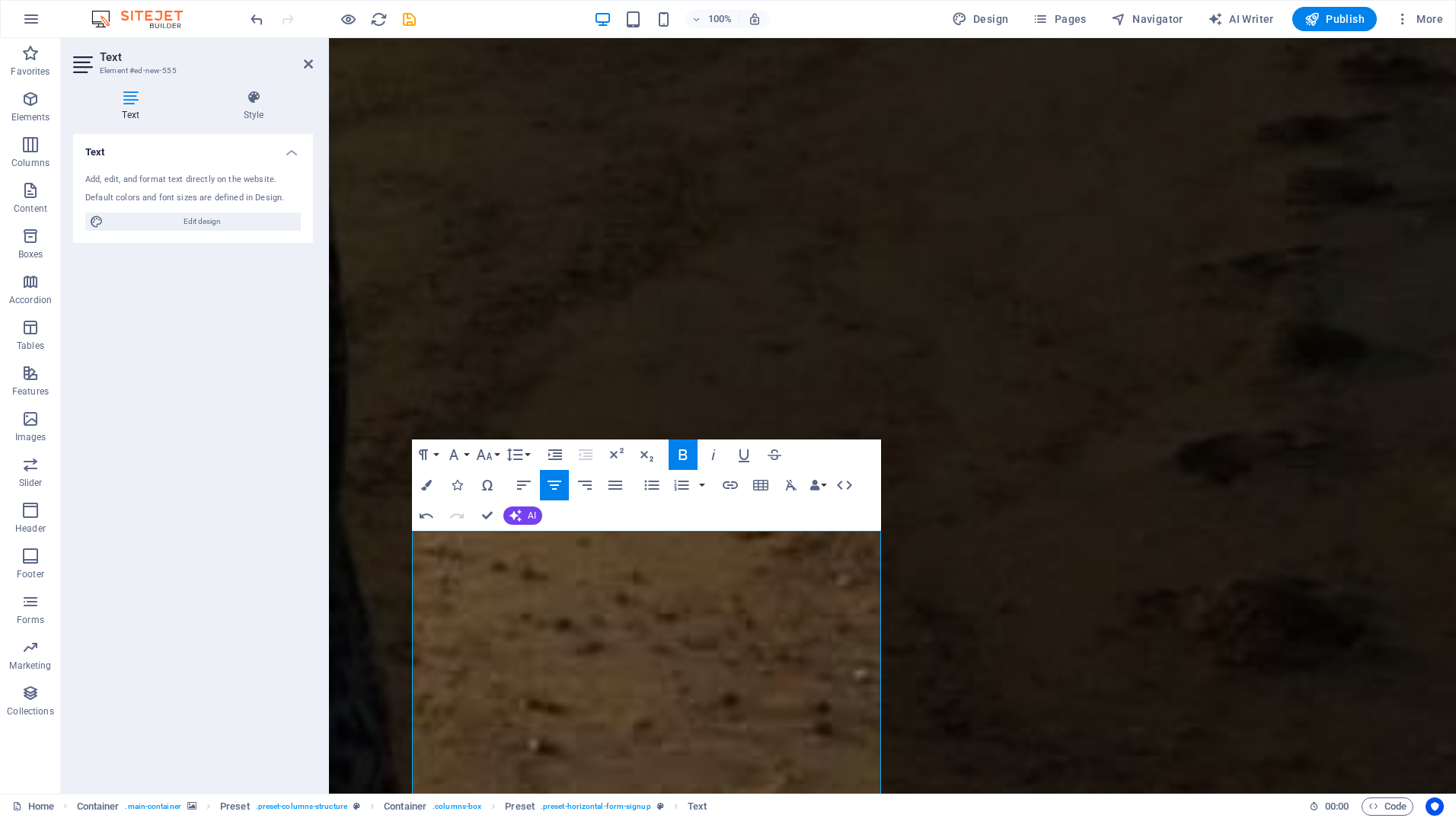
scroll to position [1099, 0]
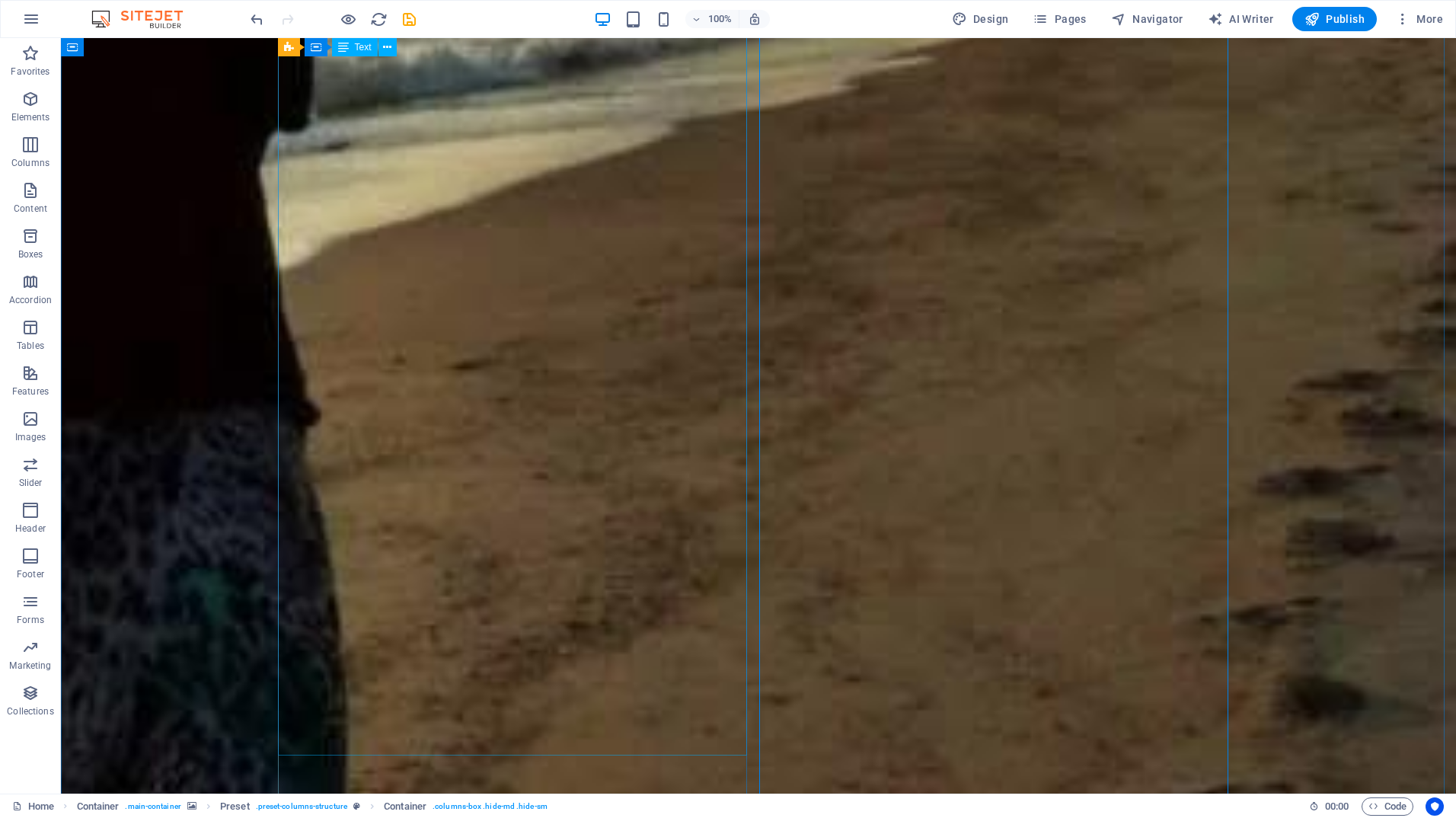
scroll to position [718, 0]
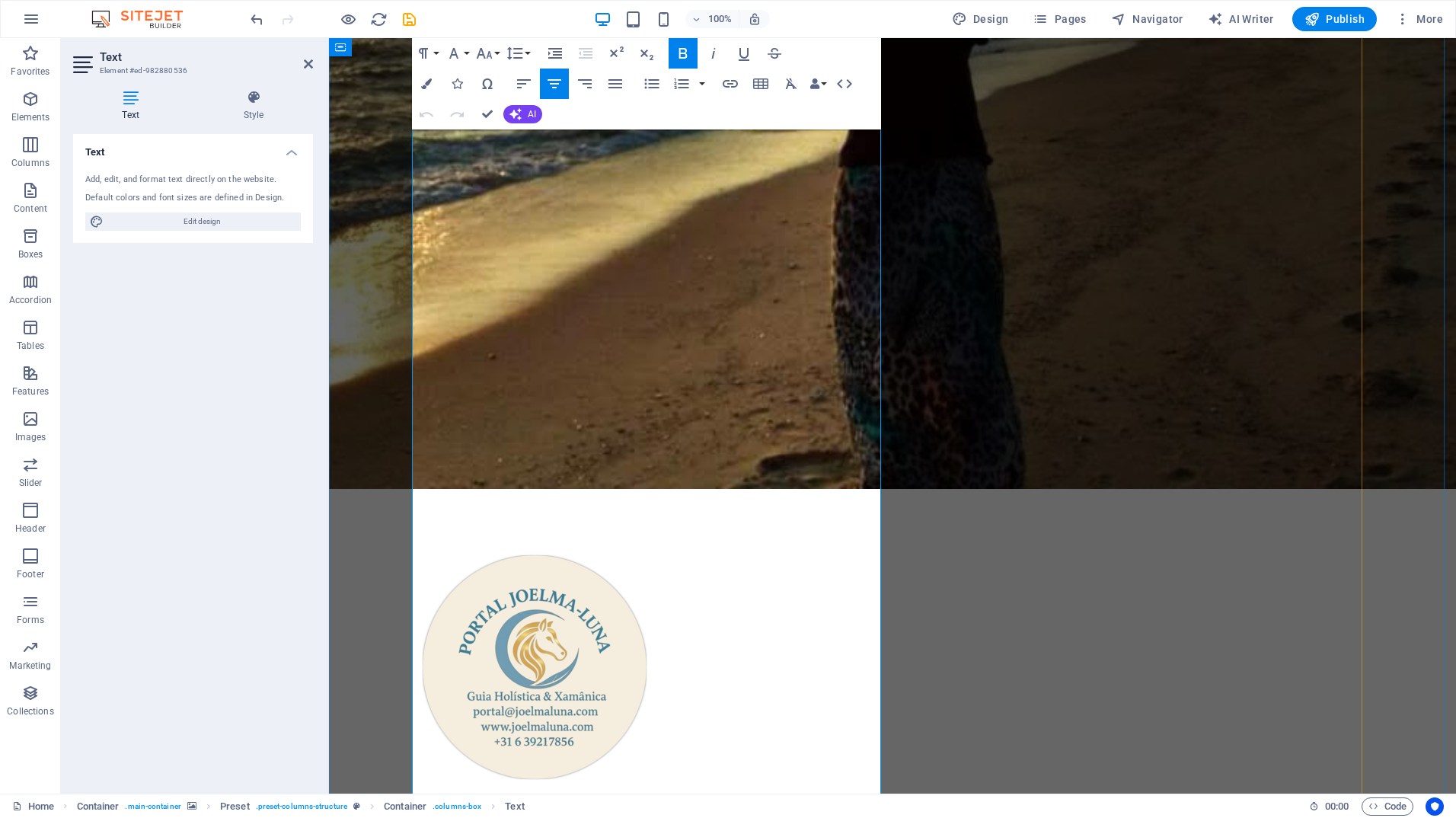
scroll to position [401, 0]
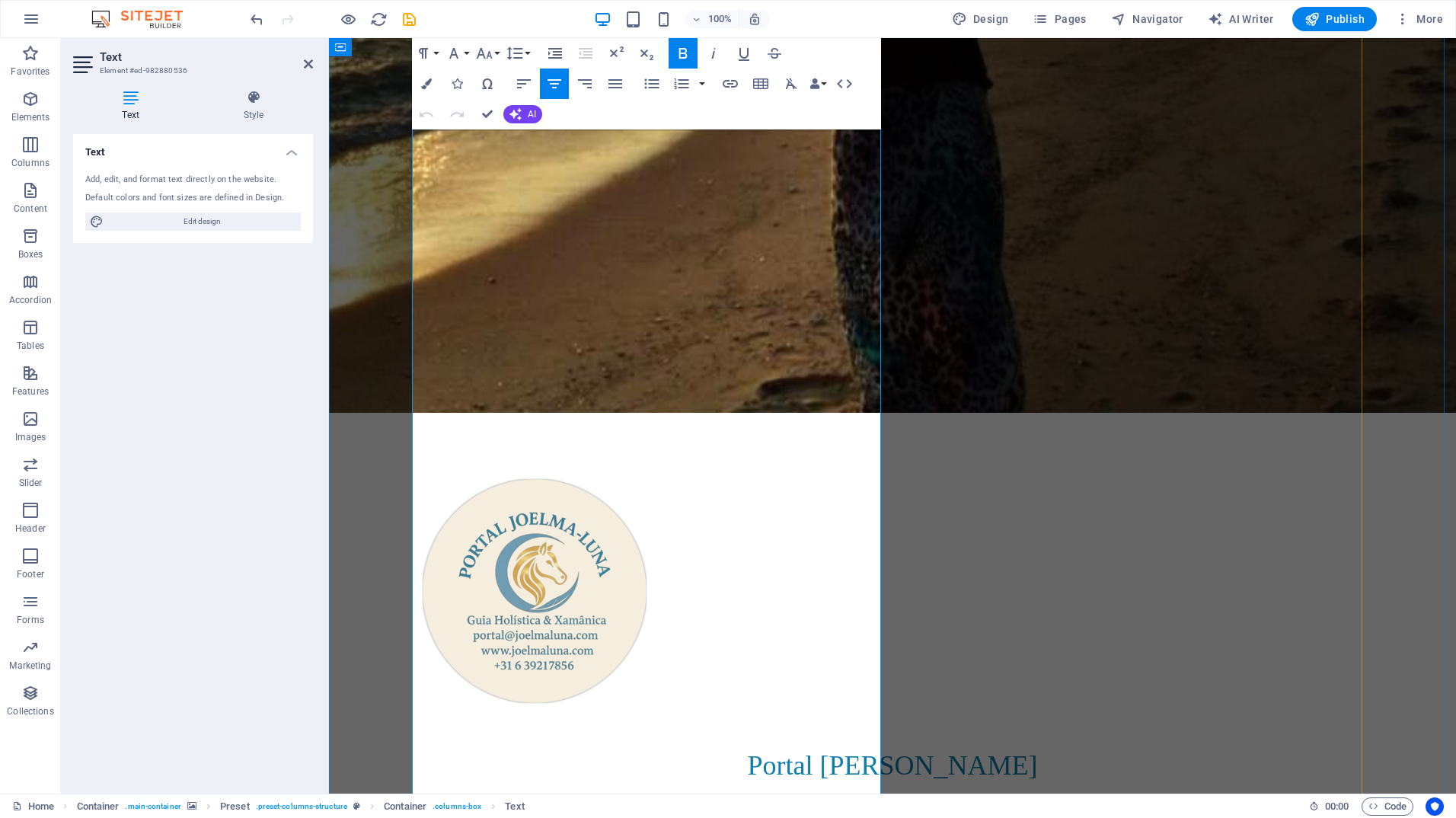
drag, startPoint x: 726, startPoint y: 730, endPoint x: 583, endPoint y: 530, distance: 245.9
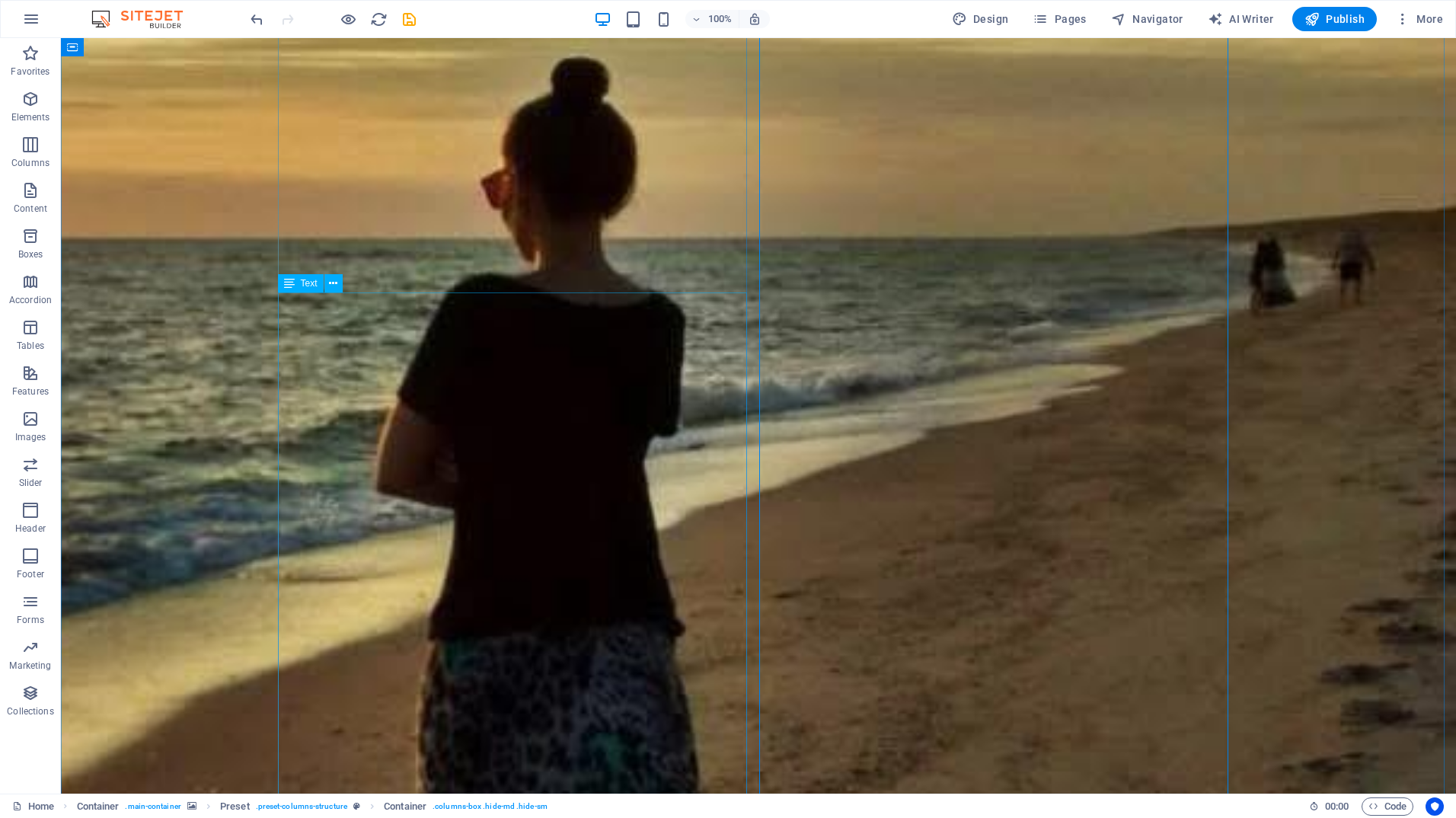
scroll to position [172, 0]
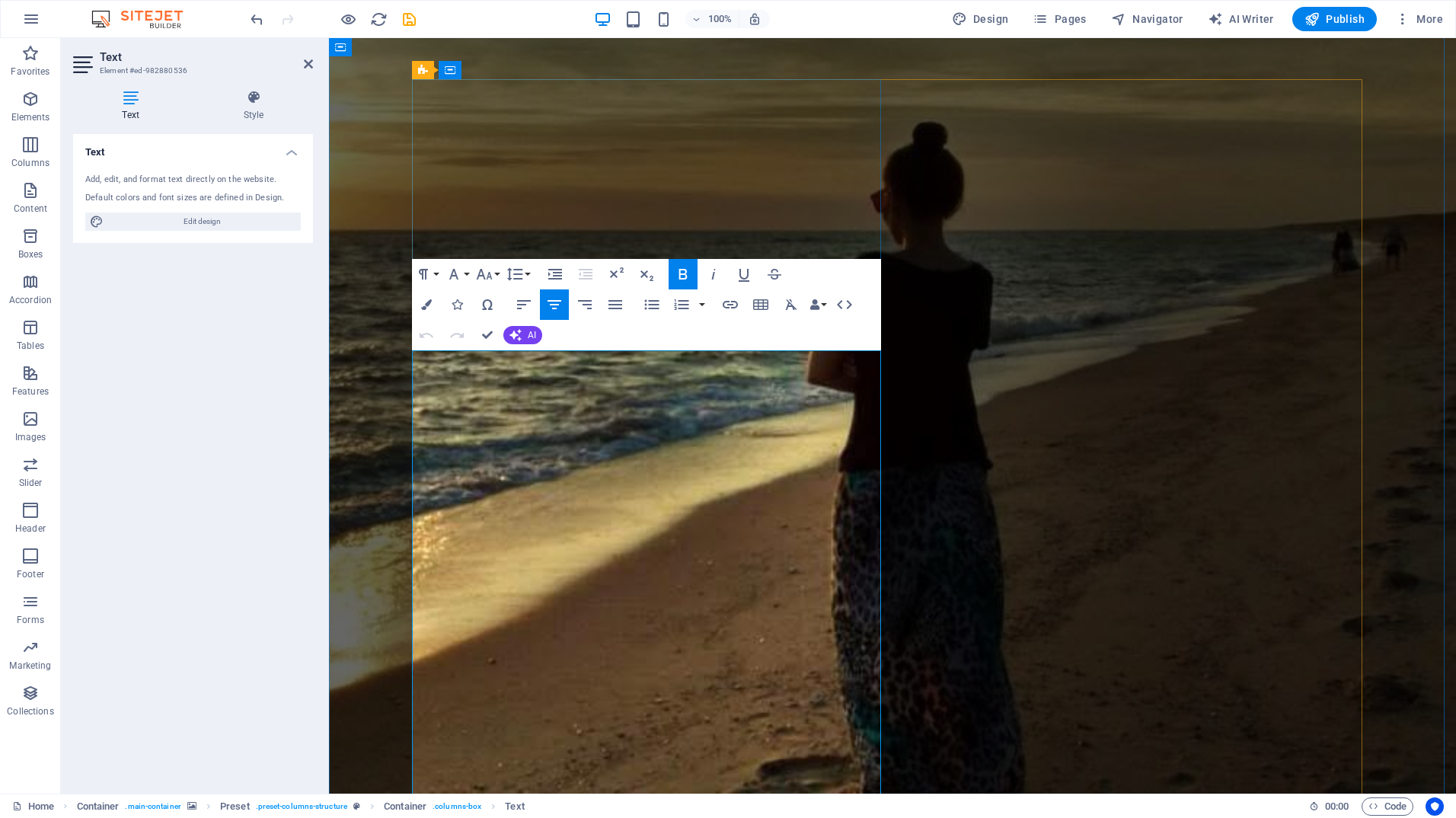
drag, startPoint x: 757, startPoint y: 374, endPoint x: 539, endPoint y: 377, distance: 218.0
click at [429, 304] on icon "button" at bounding box center [426, 304] width 10 height 10
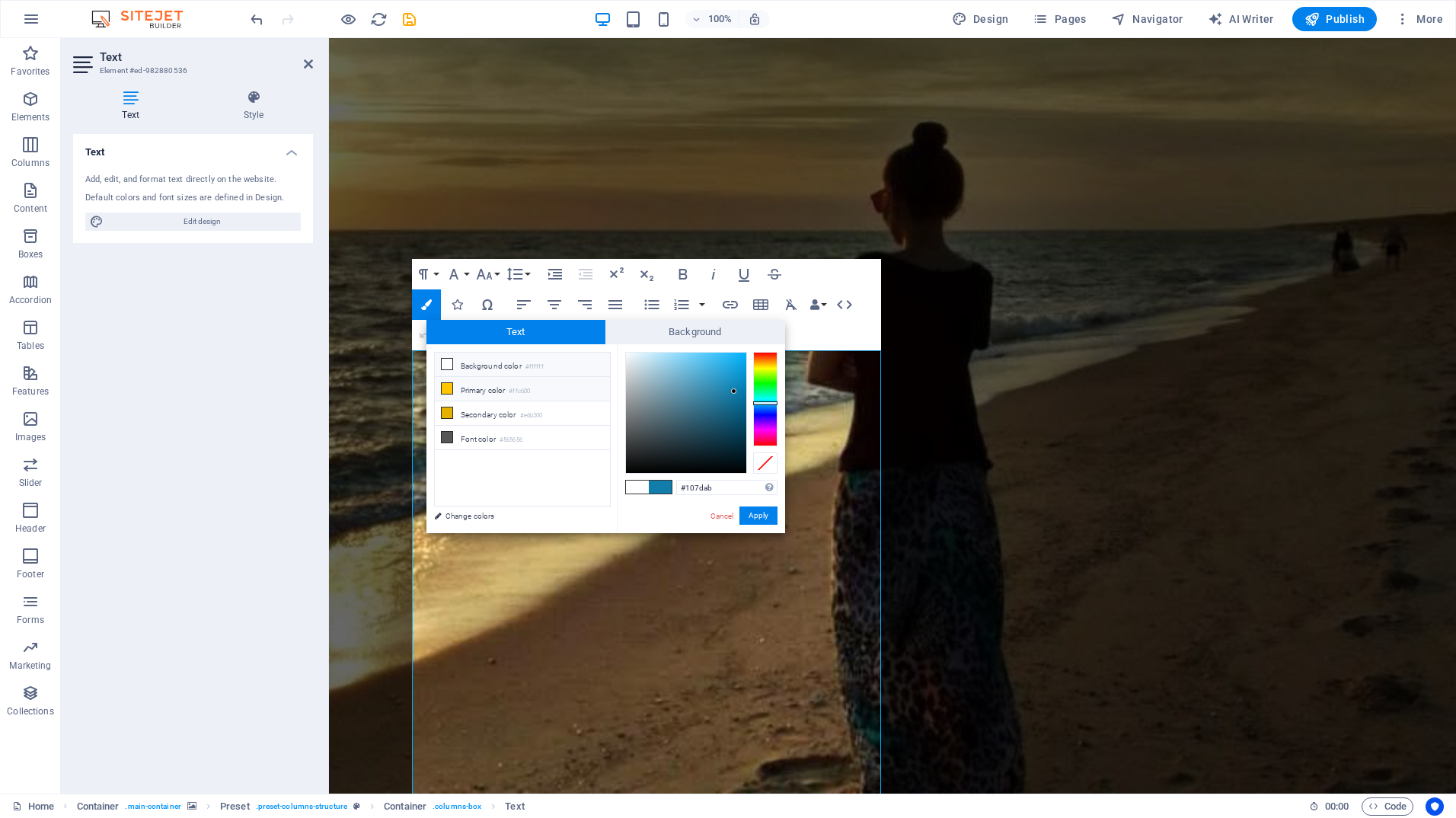
click at [474, 392] on li "Primary color #ffc600" at bounding box center [522, 390] width 175 height 24
type input "#ffc600"
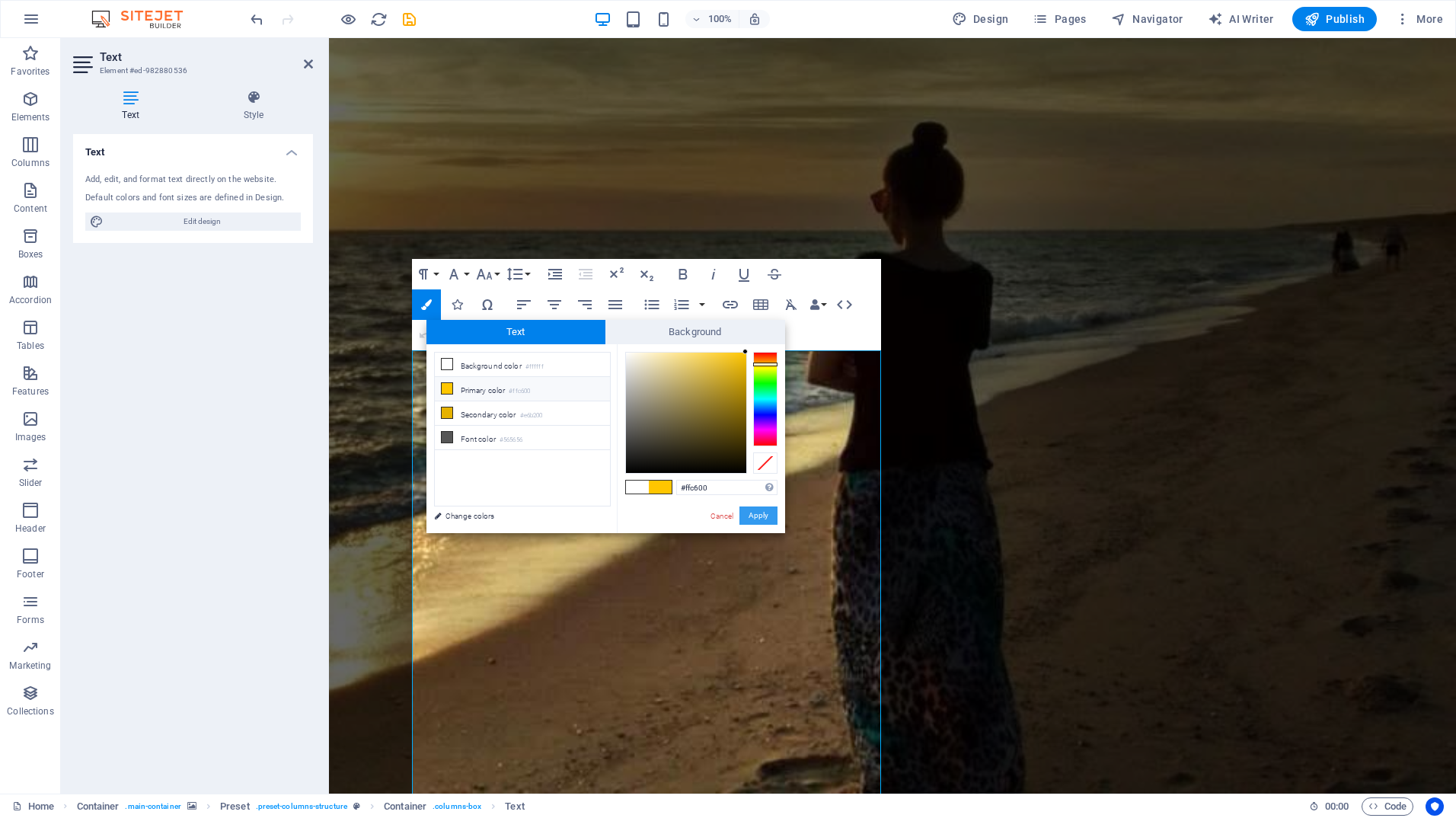
click at [759, 515] on button "Apply" at bounding box center [758, 515] width 38 height 18
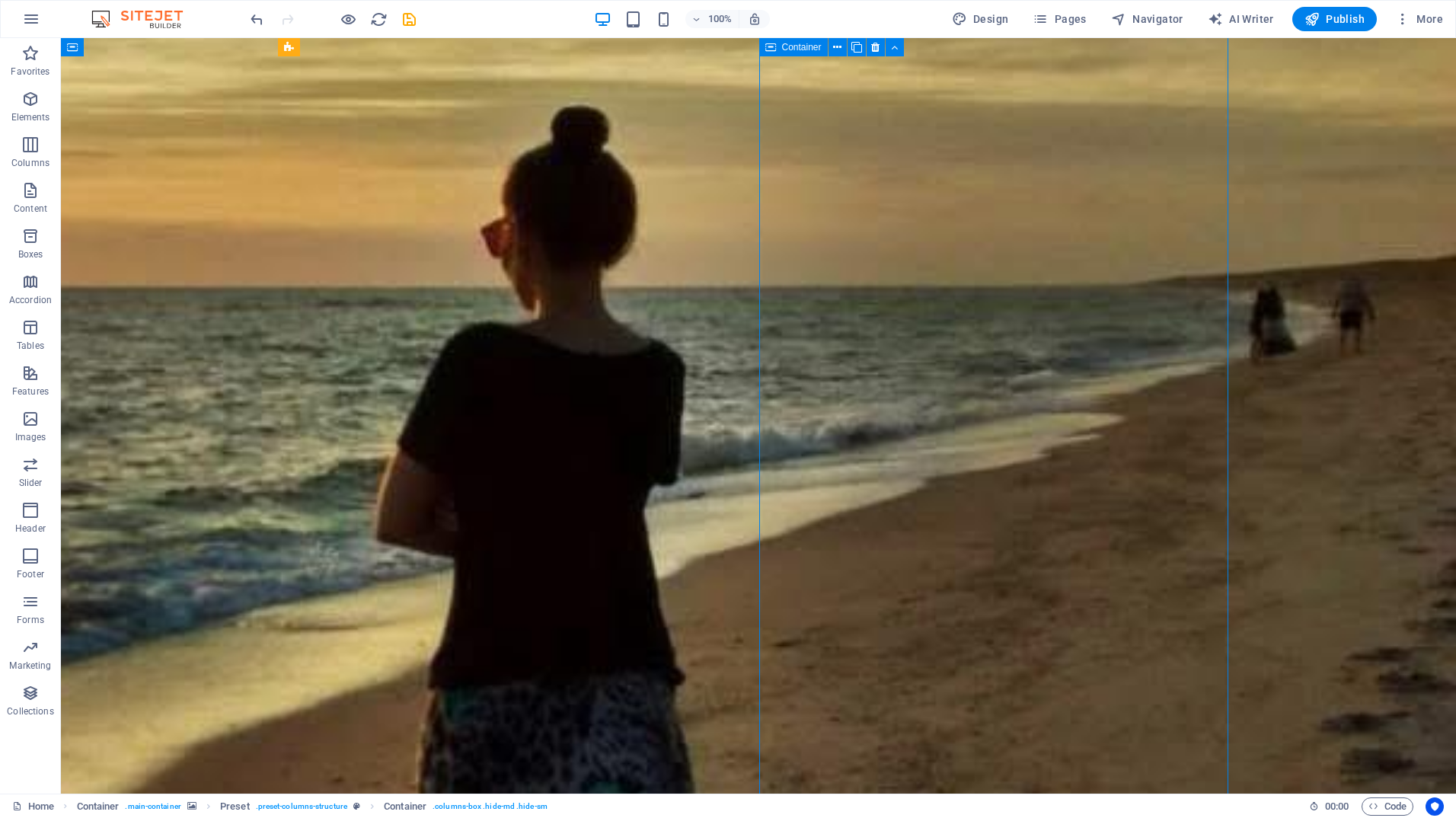
scroll to position [78, 0]
